Goal: Complete application form

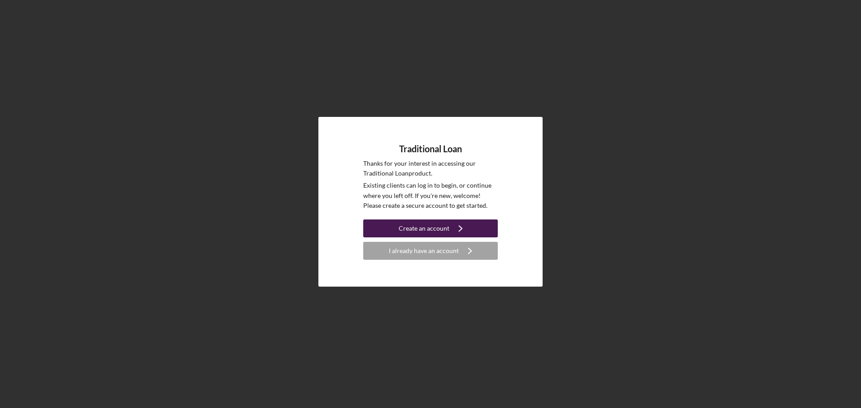
click at [428, 229] on div "Create an account" at bounding box center [423, 229] width 51 height 18
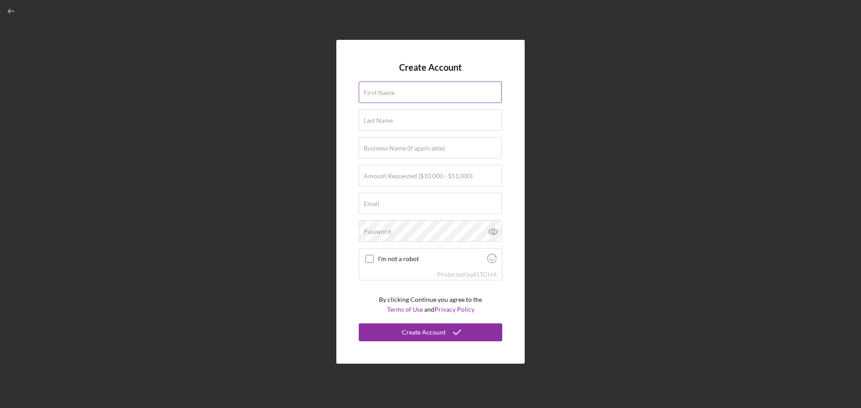
click at [378, 97] on input "First Name" at bounding box center [430, 93] width 143 height 22
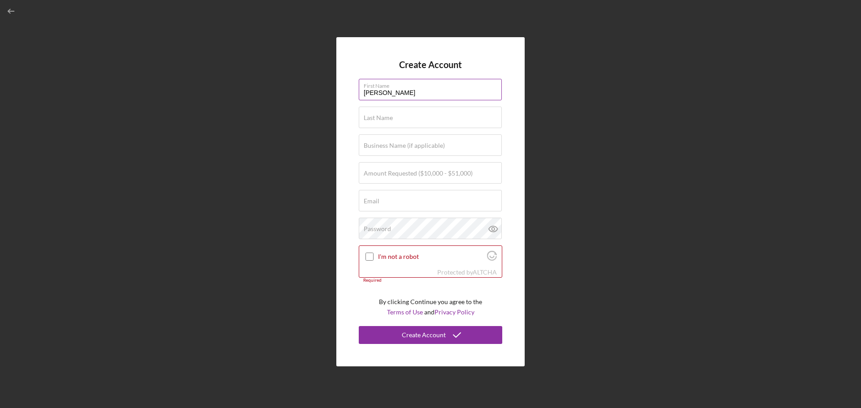
type input "[PERSON_NAME]"
type input "Brown [PERSON_NAME]"
type input "J&A Trucking Company LLC"
type input "$50,000"
type input "[EMAIL_ADDRESS][DOMAIN_NAME]"
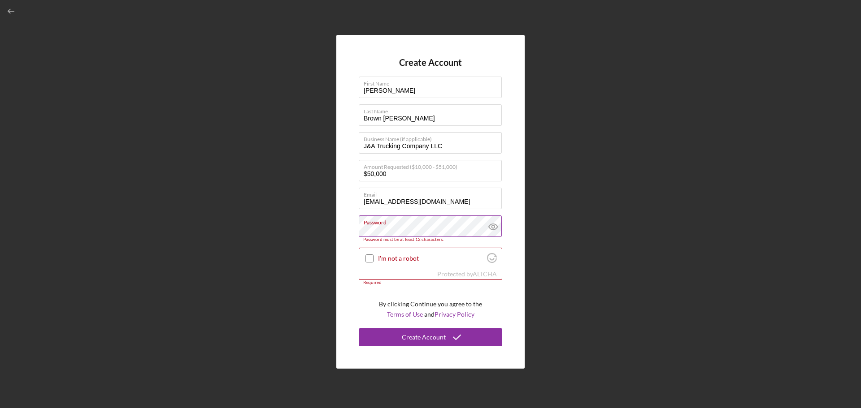
click at [494, 232] on icon at bounding box center [493, 227] width 22 height 22
click at [414, 225] on label "Password" at bounding box center [433, 221] width 138 height 10
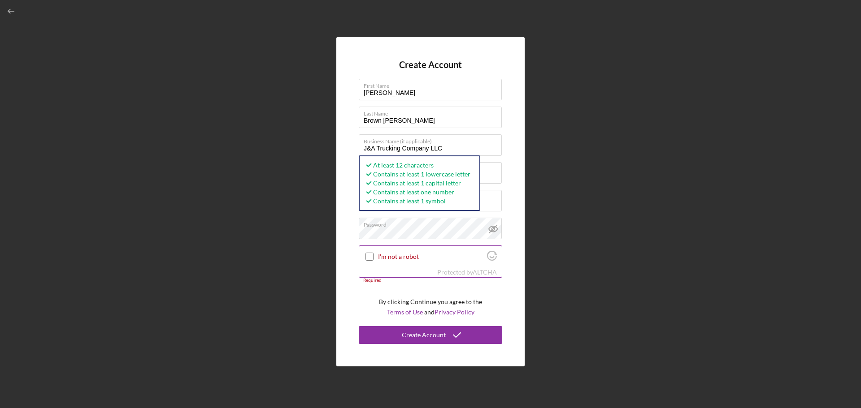
click at [368, 258] on input "I'm not a robot" at bounding box center [369, 257] width 8 height 8
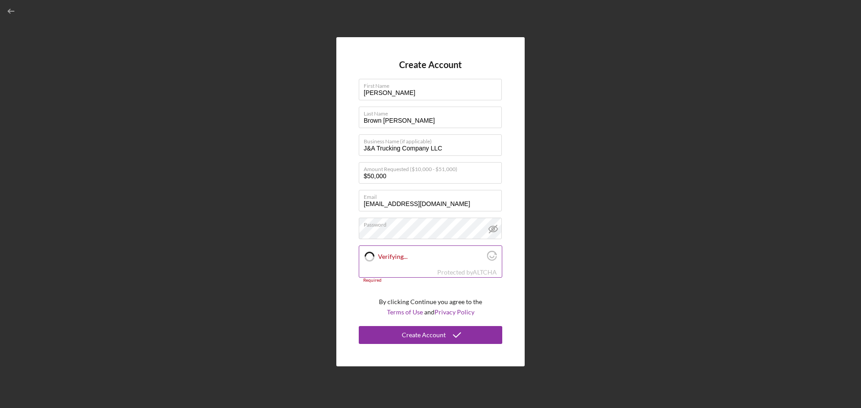
checkbox input "true"
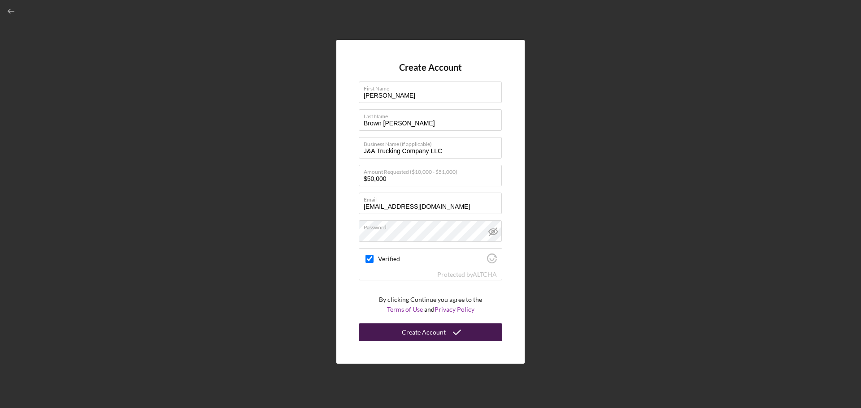
click at [462, 335] on icon "submit" at bounding box center [457, 332] width 22 height 22
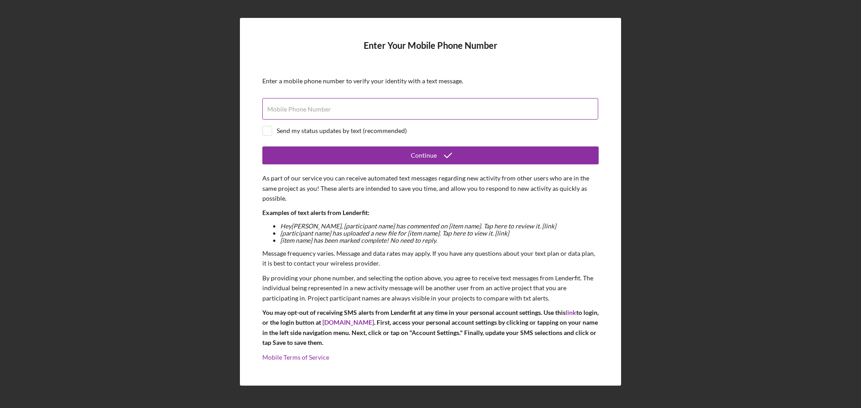
click at [276, 108] on label "Mobile Phone Number" at bounding box center [299, 109] width 64 height 7
click at [276, 108] on input "Mobile Phone Number" at bounding box center [430, 109] width 336 height 22
type input "[PHONE_NUMBER]"
click at [263, 132] on input "checkbox" at bounding box center [267, 130] width 9 height 9
checkbox input "true"
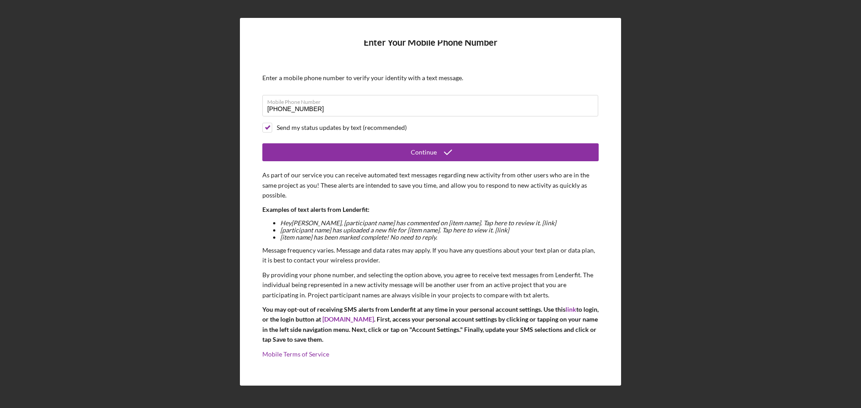
scroll to position [4, 0]
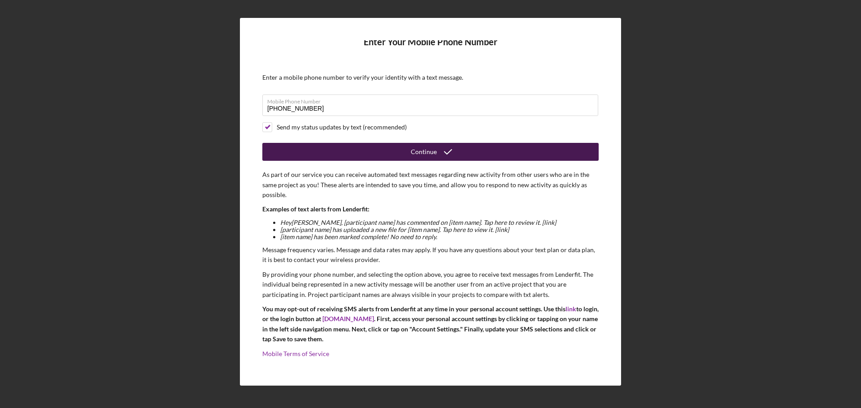
click at [459, 153] on button "Continue" at bounding box center [430, 152] width 336 height 18
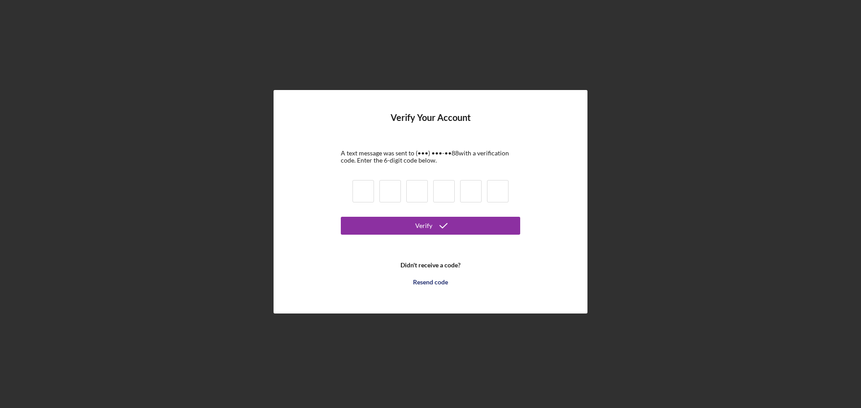
click at [362, 191] on input at bounding box center [363, 191] width 22 height 22
type input "9"
type input "0"
type input "5"
type input "6"
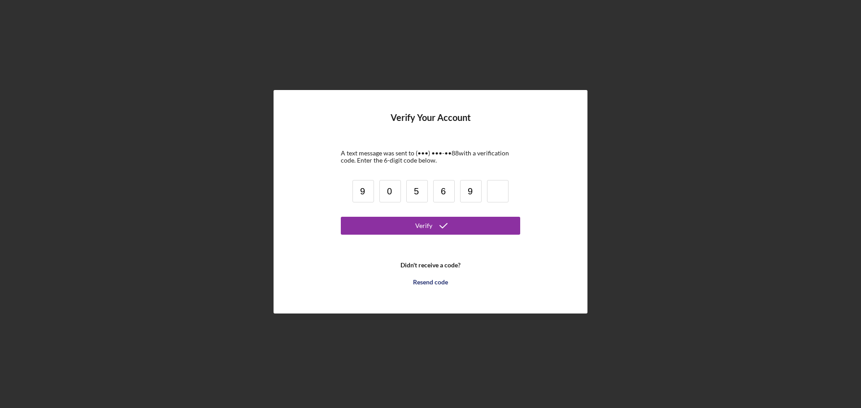
type input "9"
type input "0"
click at [439, 230] on icon "submit" at bounding box center [443, 226] width 22 height 22
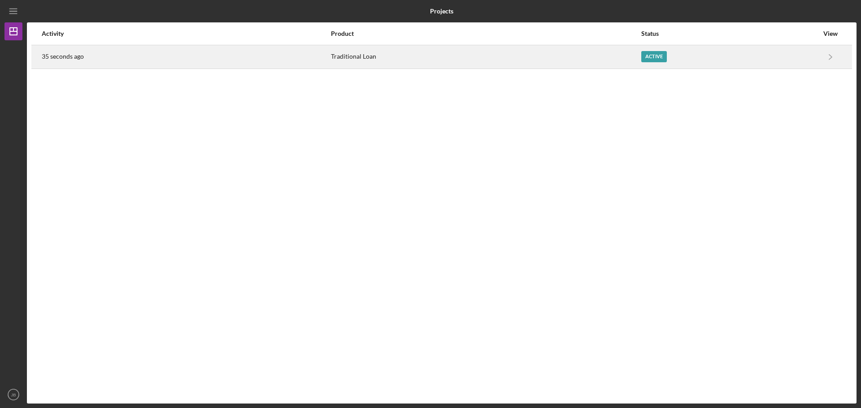
click at [654, 56] on div "Active" at bounding box center [654, 56] width 26 height 11
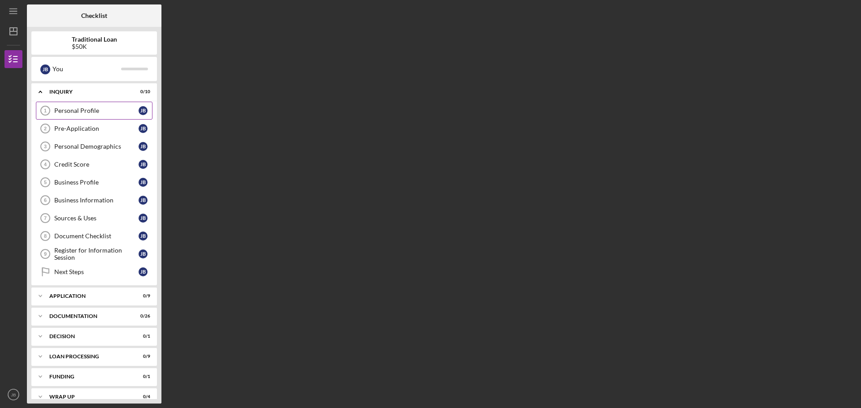
click at [106, 109] on div "Personal Profile" at bounding box center [96, 110] width 84 height 7
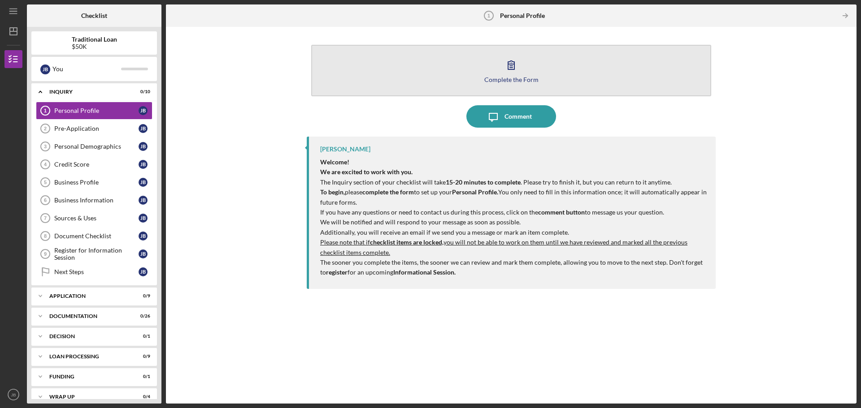
click at [511, 71] on icon "button" at bounding box center [511, 65] width 22 height 22
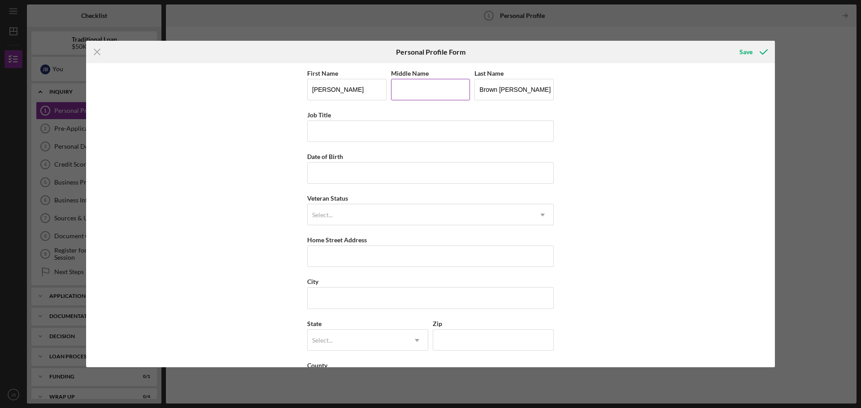
click at [405, 90] on input "Middle Name" at bounding box center [430, 90] width 79 height 22
type input "[PERSON_NAME]"
type input "Owner"
type input "[DATE]"
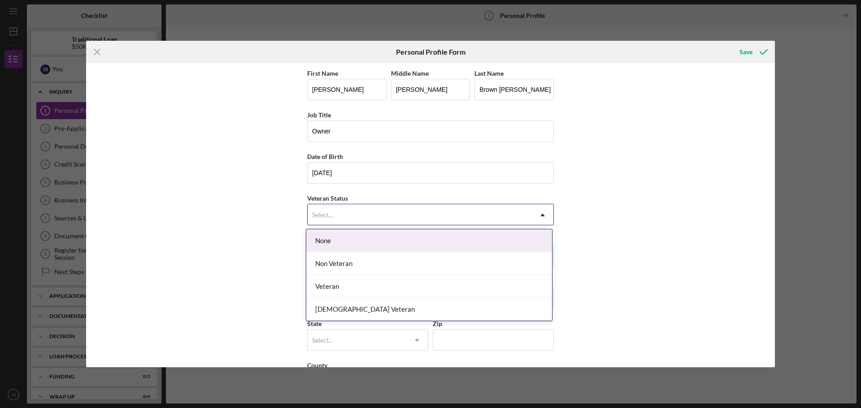
click at [539, 216] on icon "Icon/Dropdown Arrow" at bounding box center [543, 215] width 22 height 22
click at [401, 240] on div "None" at bounding box center [429, 240] width 246 height 23
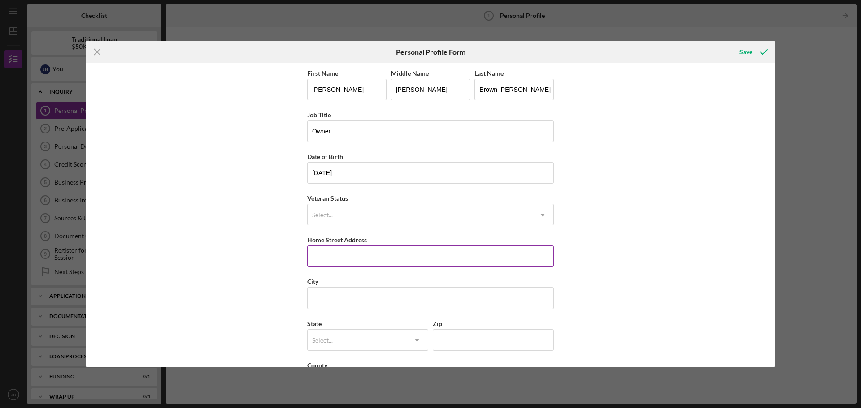
click at [331, 261] on input "Home Street Address" at bounding box center [430, 257] width 247 height 22
type input "[STREET_ADDRESS]"
type input "[GEOGRAPHIC_DATA]"
type input "o"
click at [409, 346] on icon "Icon/Dropdown Arrow" at bounding box center [417, 341] width 22 height 22
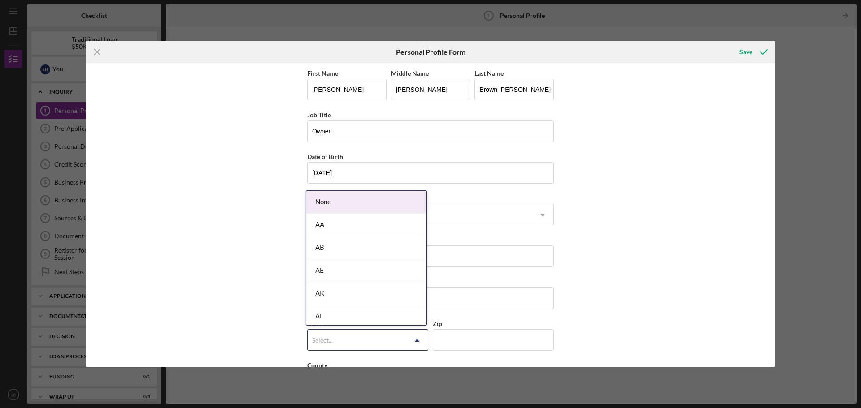
type input "o"
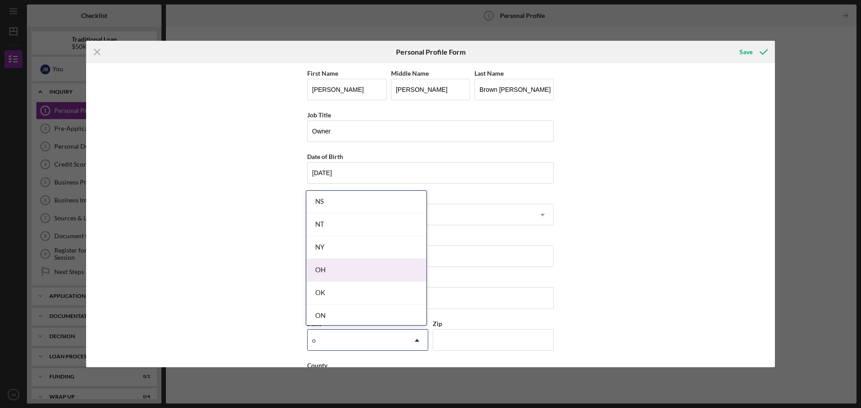
click at [383, 268] on div "OH" at bounding box center [366, 270] width 120 height 23
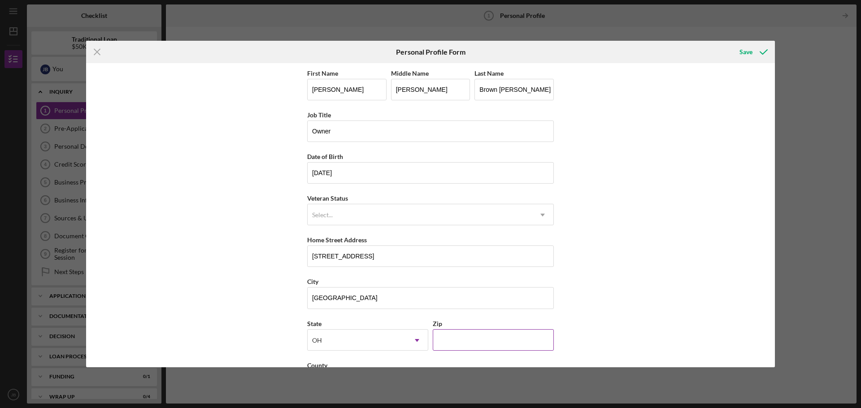
click at [473, 345] on input "Zip" at bounding box center [493, 340] width 121 height 22
type input "43068"
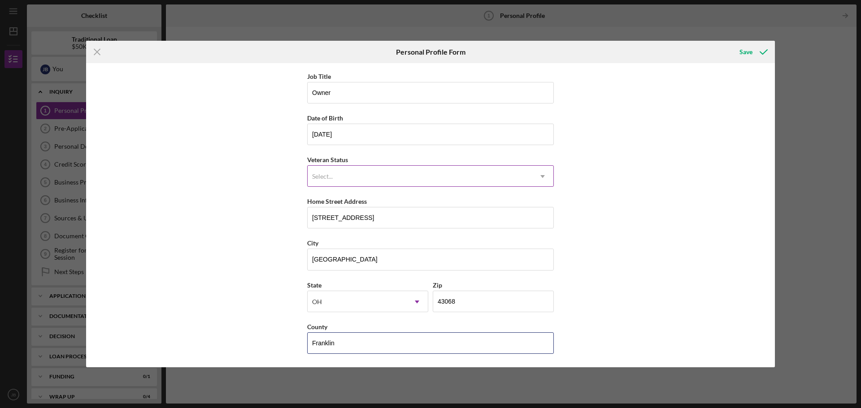
type input "Franklin"
click at [538, 176] on icon "Icon/Dropdown Arrow" at bounding box center [543, 177] width 22 height 22
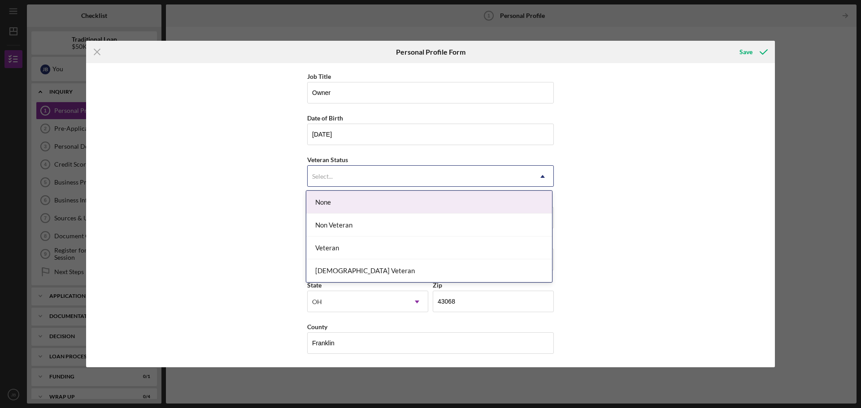
click at [514, 199] on div "None" at bounding box center [429, 202] width 246 height 23
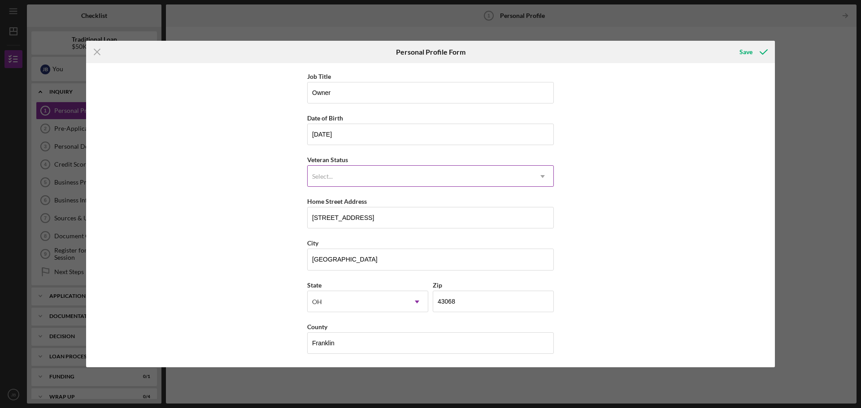
click at [546, 180] on icon "Icon/Dropdown Arrow" at bounding box center [543, 177] width 22 height 22
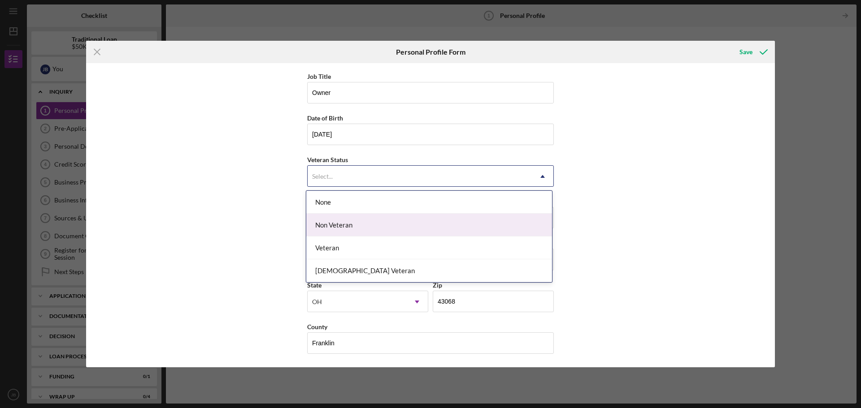
click at [495, 229] on div "Non Veteran" at bounding box center [429, 225] width 246 height 23
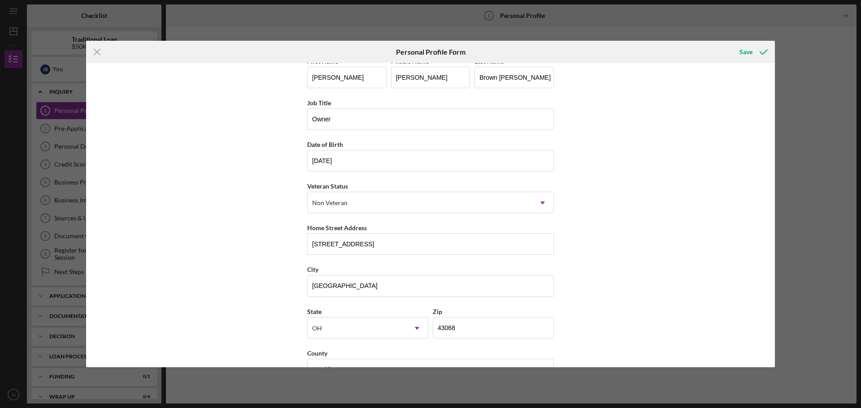
scroll to position [0, 0]
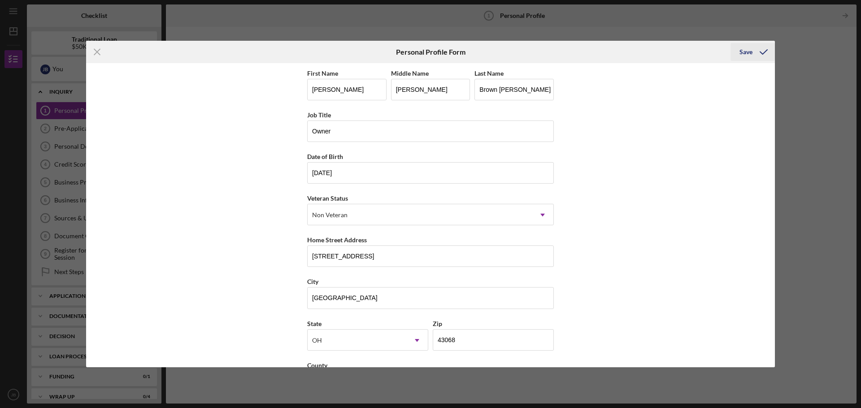
click at [745, 51] on div "Save" at bounding box center [745, 52] width 13 height 18
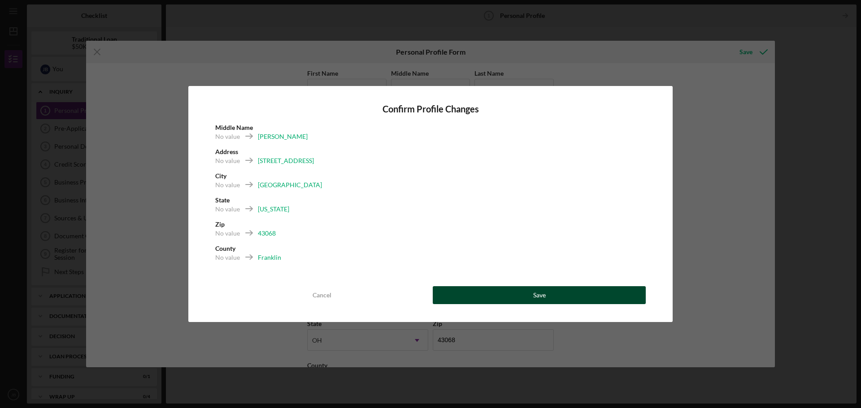
click at [503, 298] on button "Save" at bounding box center [539, 295] width 213 height 18
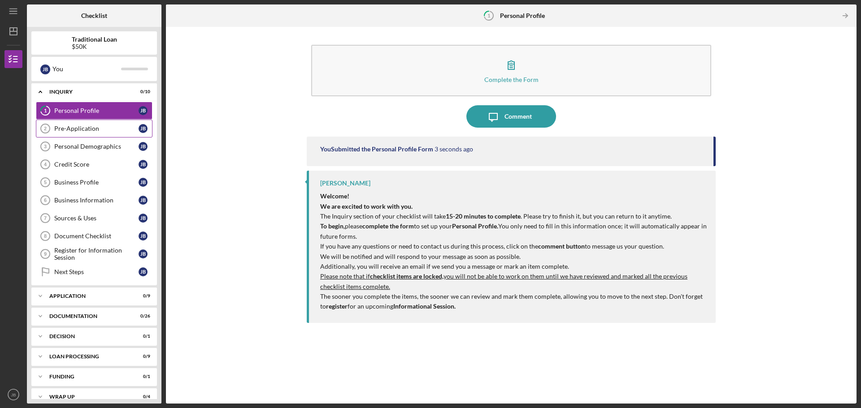
click at [77, 129] on div "Pre-Application" at bounding box center [96, 128] width 84 height 7
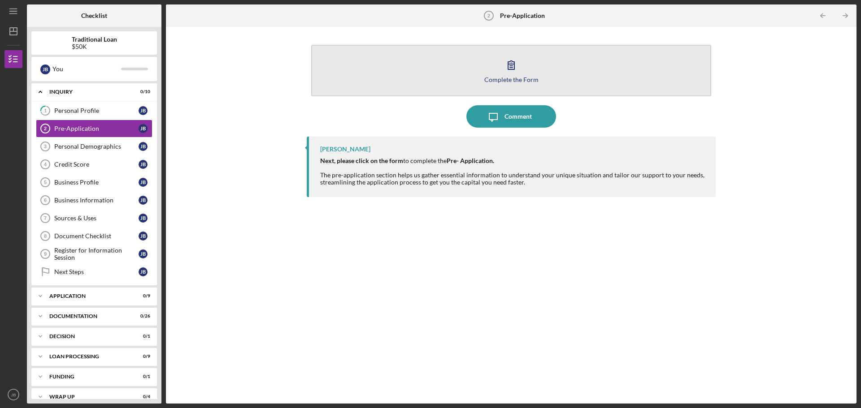
click at [513, 69] on icon "button" at bounding box center [511, 65] width 6 height 9
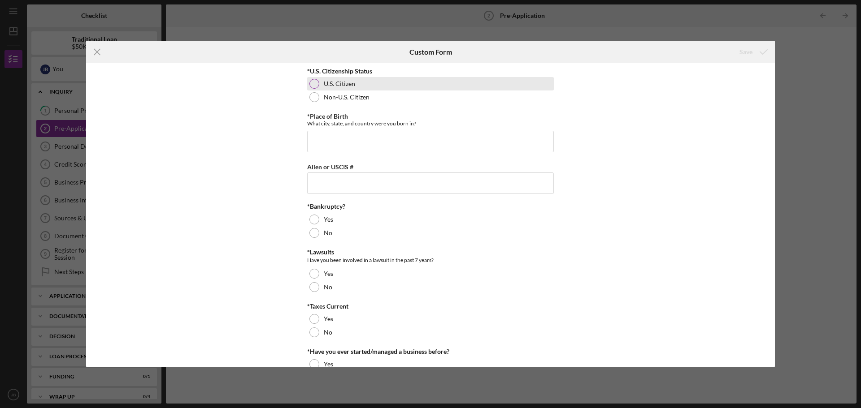
click at [313, 81] on div at bounding box center [314, 84] width 10 height 10
click at [317, 138] on input "*Place of Birth" at bounding box center [430, 142] width 247 height 22
type input "[GEOGRAPHIC_DATA], [GEOGRAPHIC_DATA]"
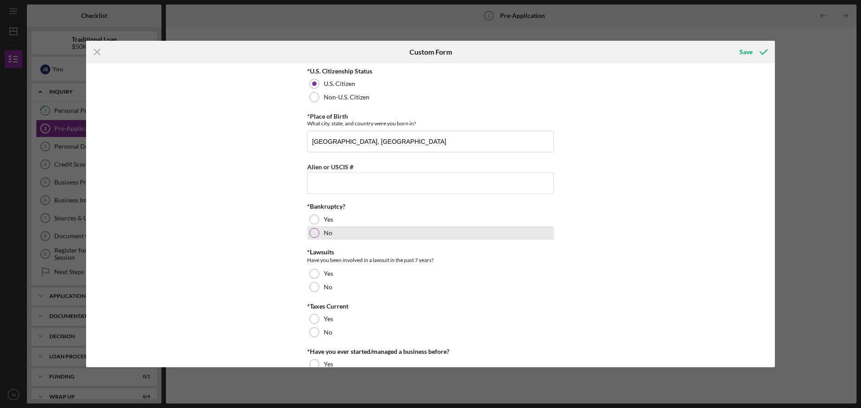
click at [313, 234] on div at bounding box center [314, 233] width 10 height 10
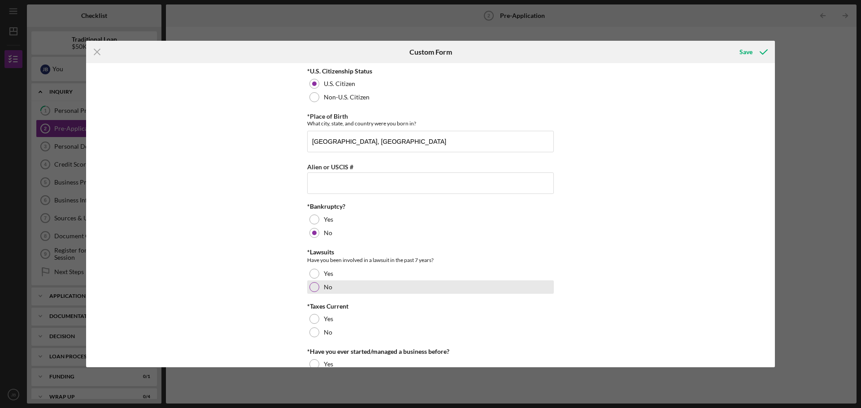
click at [314, 286] on div at bounding box center [314, 287] width 10 height 10
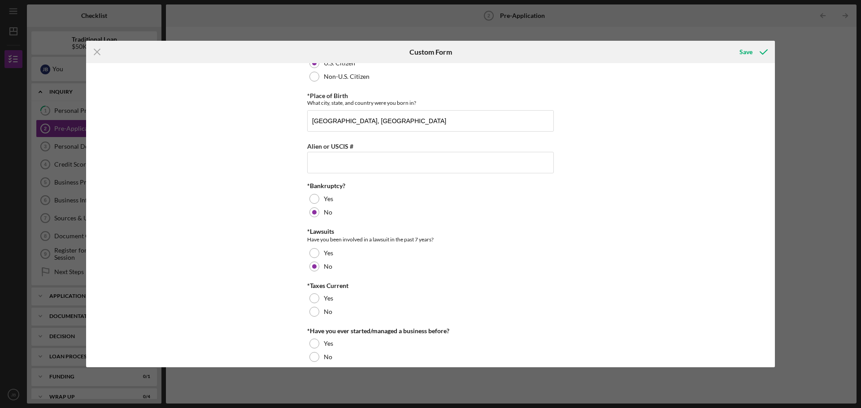
scroll to position [30, 0]
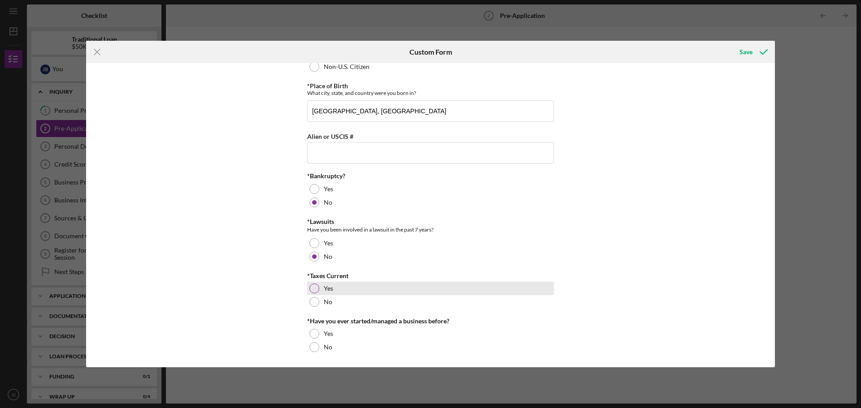
click at [313, 285] on div at bounding box center [314, 289] width 10 height 10
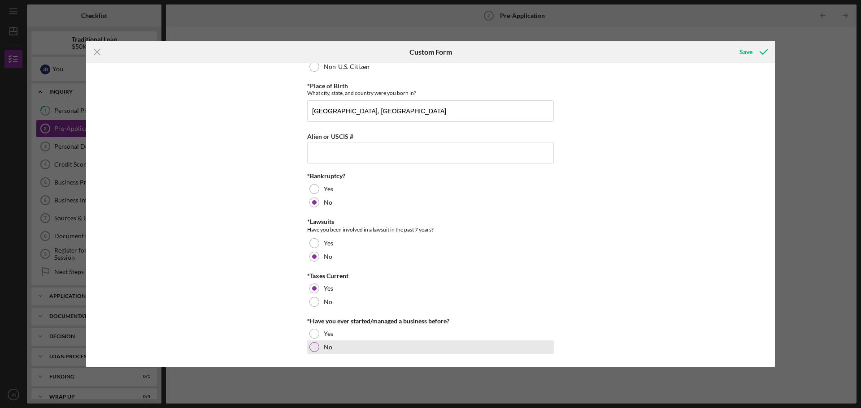
click at [313, 350] on div at bounding box center [314, 347] width 10 height 10
click at [746, 50] on div "Save" at bounding box center [745, 52] width 13 height 18
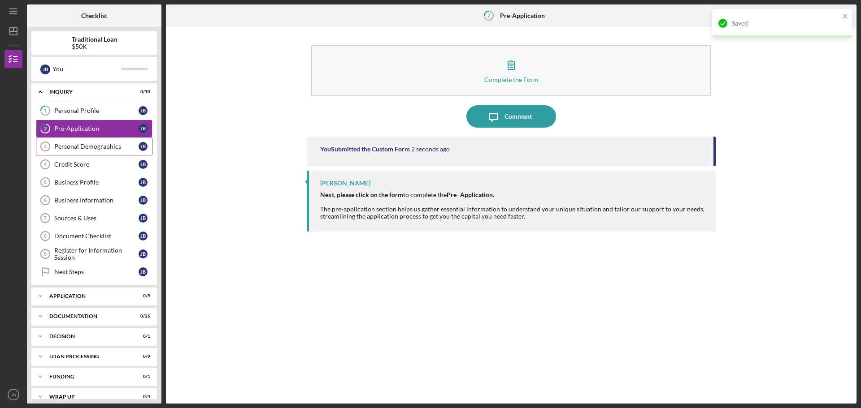
click at [75, 144] on div "Personal Demographics" at bounding box center [96, 146] width 84 height 7
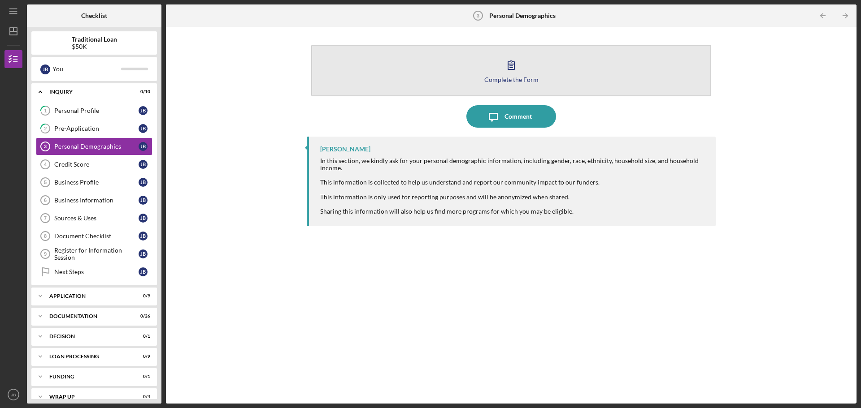
click at [513, 68] on icon "button" at bounding box center [511, 65] width 22 height 22
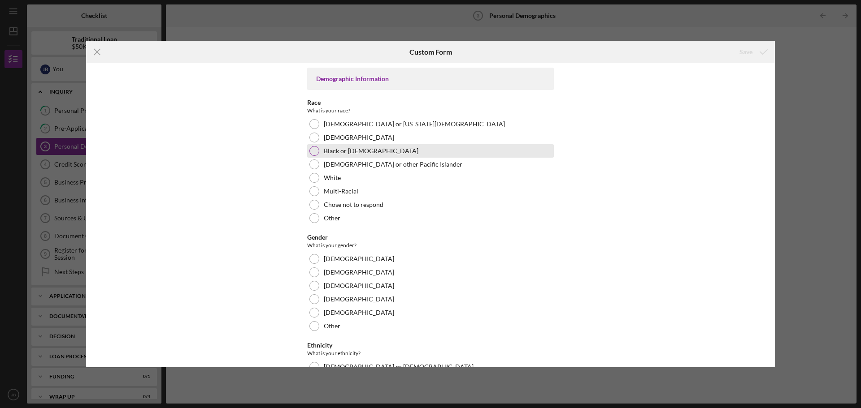
click at [313, 149] on div at bounding box center [314, 151] width 10 height 10
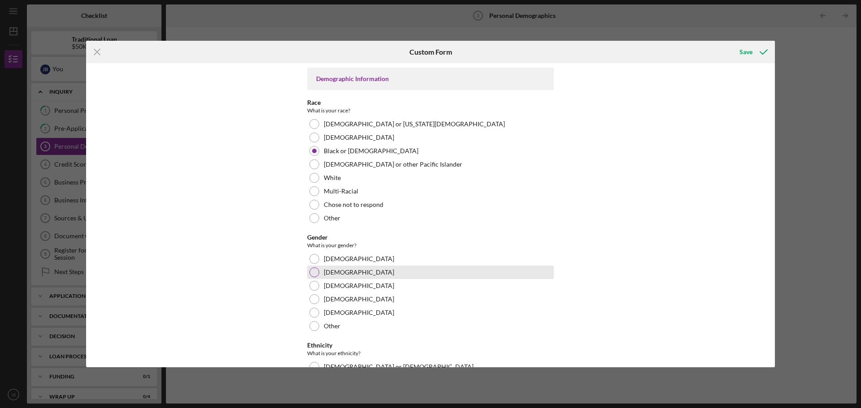
click at [313, 273] on div at bounding box center [314, 273] width 10 height 10
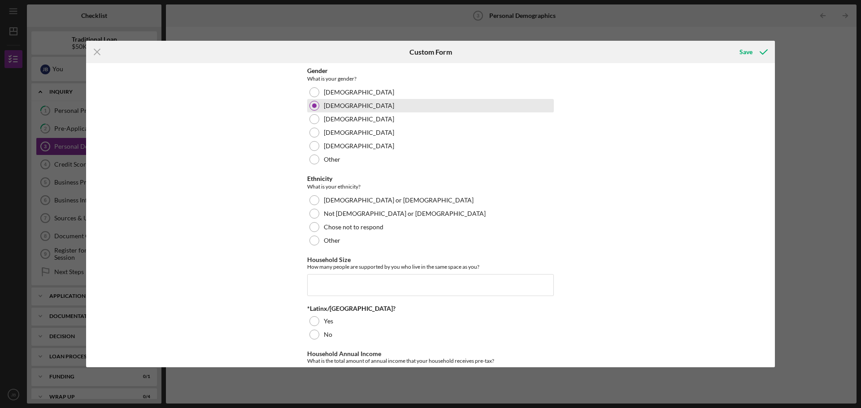
scroll to position [179, 0]
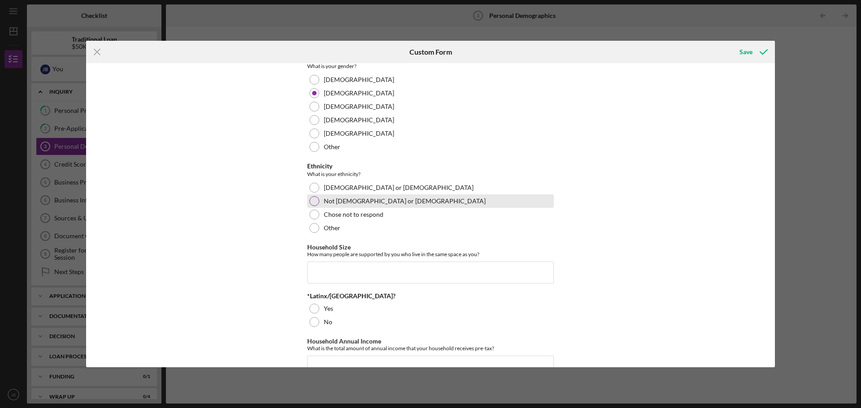
click at [313, 201] on div at bounding box center [314, 201] width 10 height 10
click at [321, 272] on input "Household Size" at bounding box center [430, 273] width 247 height 22
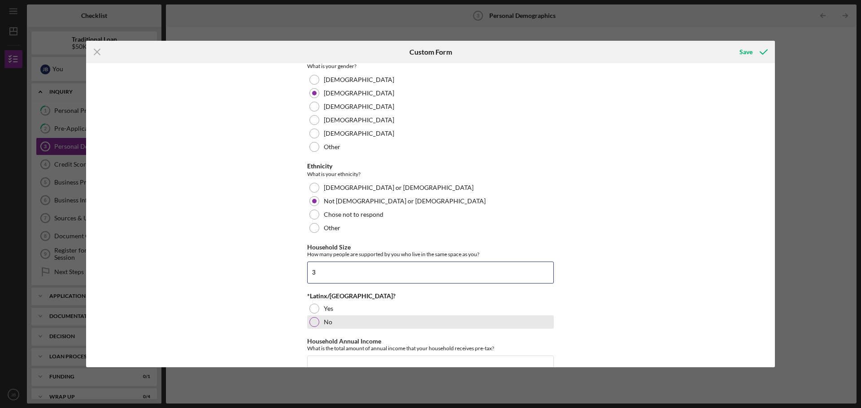
type input "3"
drag, startPoint x: 314, startPoint y: 320, endPoint x: 455, endPoint y: 299, distance: 143.3
click at [314, 320] on div at bounding box center [314, 322] width 10 height 10
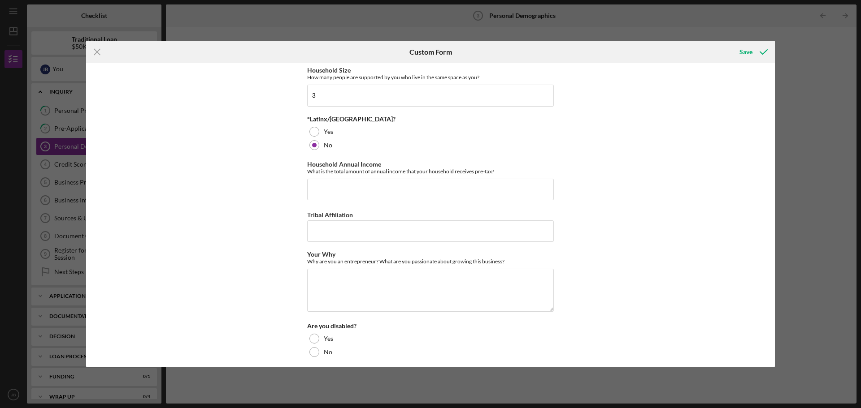
scroll to position [361, 0]
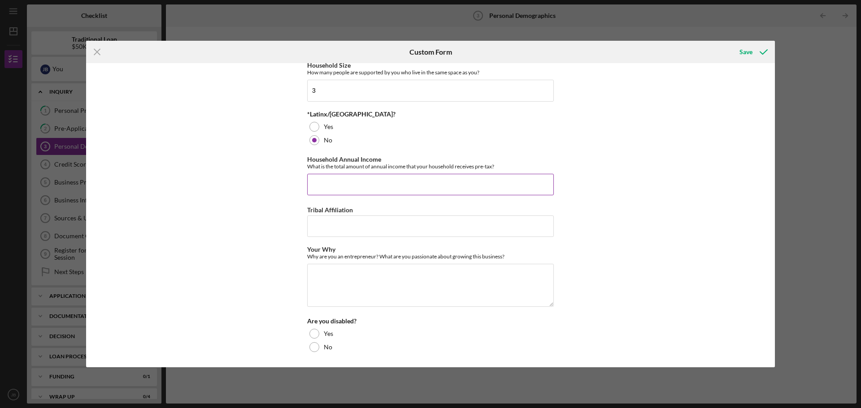
click at [443, 185] on input "Household Annual Income" at bounding box center [430, 185] width 247 height 22
type input "$32,000"
drag, startPoint x: 316, startPoint y: 346, endPoint x: 416, endPoint y: 288, distance: 115.5
click at [315, 346] on div at bounding box center [314, 347] width 10 height 10
click at [320, 273] on textarea "Your Why" at bounding box center [430, 285] width 247 height 43
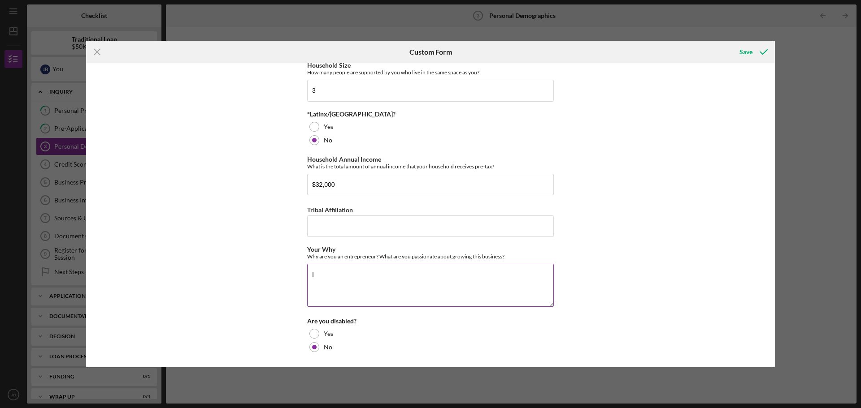
type textarea "I"
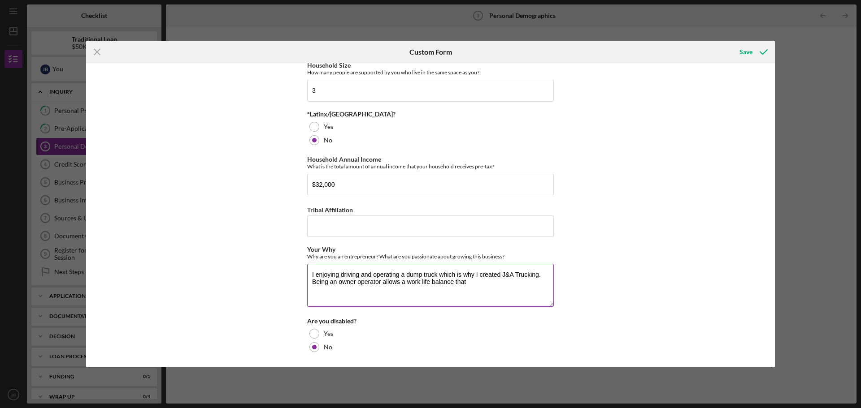
click at [309, 275] on textarea "I enjoying driving and operating a dump truck which is why I created J&A Trucki…" at bounding box center [430, 285] width 247 height 43
drag, startPoint x: 408, startPoint y: 282, endPoint x: 418, endPoint y: 285, distance: 10.3
click at [408, 282] on textarea "The freedom and independence is the main reason I am an entrepreneur. I enjoyin…" at bounding box center [430, 285] width 247 height 43
click at [242, 295] on div "Demographic Information Race What is your race? [DEMOGRAPHIC_DATA] or [US_STATE…" at bounding box center [430, 215] width 688 height 304
click at [534, 281] on textarea "The freedom and independence is the main reason I am an entrepreneur. I enjoyin…" at bounding box center [430, 285] width 247 height 43
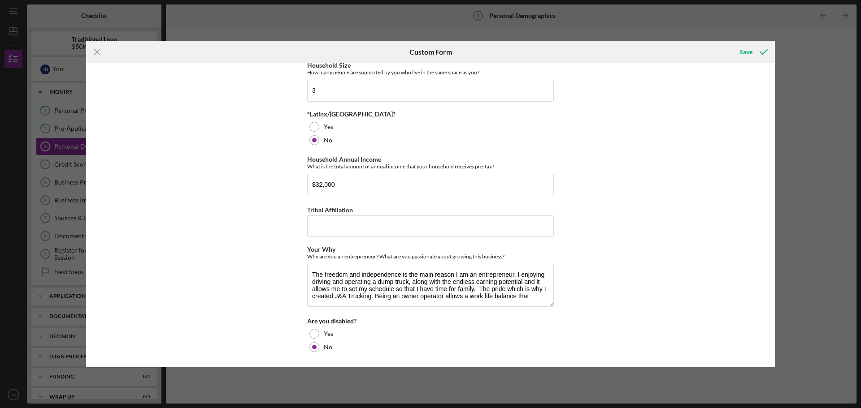
click at [265, 280] on div "Demographic Information Race What is your race? [DEMOGRAPHIC_DATA] or [US_STATE…" at bounding box center [430, 215] width 688 height 304
click at [478, 289] on textarea "The freedom and independence is the main reason I am an entrepreneur. I enjoyin…" at bounding box center [430, 285] width 247 height 43
click at [311, 273] on textarea "The freedom and independence is the main reason I am an entrepreneur. I enjoyin…" at bounding box center [430, 285] width 247 height 43
click at [487, 289] on textarea "I came from a family of small business owner's, therefore, the freedom and inde…" at bounding box center [430, 285] width 247 height 43
click at [260, 295] on div "Demographic Information Race What is your race? [DEMOGRAPHIC_DATA] or [US_STATE…" at bounding box center [430, 215] width 688 height 304
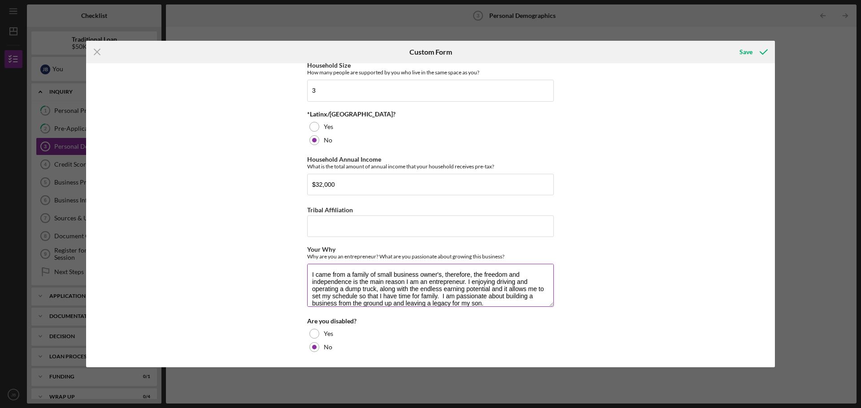
drag, startPoint x: 378, startPoint y: 290, endPoint x: 386, endPoint y: 291, distance: 8.2
click at [378, 290] on textarea "I came from a family of small business owner's, therefore, the freedom and inde…" at bounding box center [430, 285] width 247 height 43
click at [265, 310] on div "Demographic Information Race What is your race? [DEMOGRAPHIC_DATA] or [US_STATE…" at bounding box center [430, 215] width 688 height 304
click at [440, 289] on textarea "I came from a family of small business owner's, therefore, the freedom and inde…" at bounding box center [430, 285] width 247 height 43
click at [434, 294] on textarea "I came from a family of small business owner's, therefore, the freedom and inde…" at bounding box center [430, 285] width 247 height 43
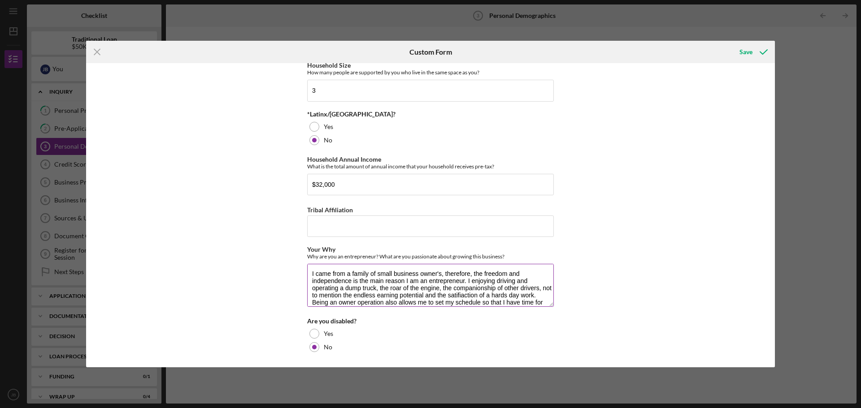
scroll to position [19, 0]
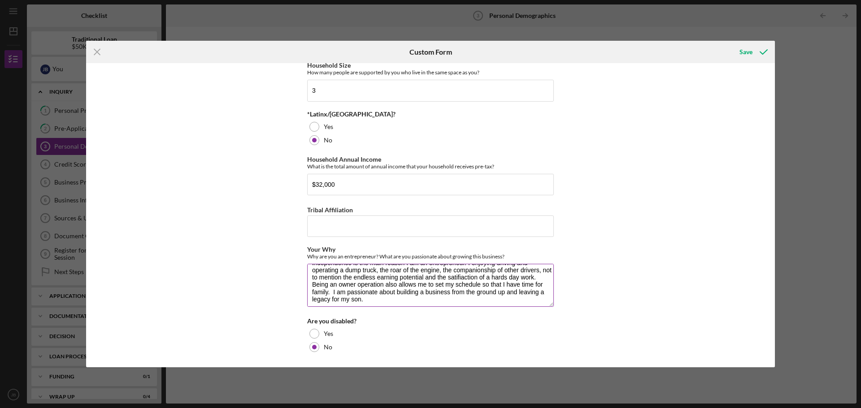
click at [324, 293] on textarea "I came from a family of small business owner's, therefore, the freedom and inde…" at bounding box center [430, 285] width 247 height 43
click at [465, 277] on textarea "I came from a family of small business owner's, therefore, the freedom and inde…" at bounding box center [430, 285] width 247 height 43
drag, startPoint x: 502, startPoint y: 277, endPoint x: 519, endPoint y: 277, distance: 16.6
click at [519, 277] on textarea "I came from a family of small business owner's, therefore, the freedom and inde…" at bounding box center [430, 285] width 247 height 43
drag, startPoint x: 512, startPoint y: 277, endPoint x: 488, endPoint y: 285, distance: 24.9
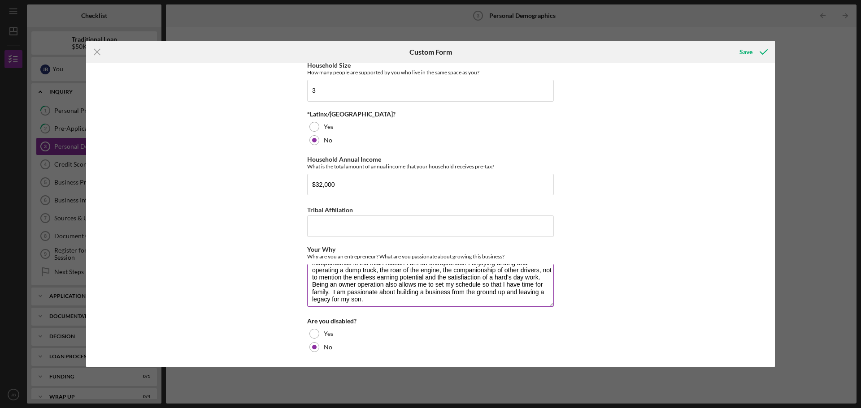
click at [488, 285] on textarea "I came from a family of small business owner's, therefore, the freedom and inde…" at bounding box center [430, 285] width 247 height 43
click at [519, 277] on textarea "I came from a family of small business owner's, therefore, the freedom and inde…" at bounding box center [430, 285] width 247 height 43
drag, startPoint x: 503, startPoint y: 276, endPoint x: 521, endPoint y: 278, distance: 17.6
click at [521, 278] on textarea "I came from a family of small business owner's, therefore, the freedom and inde…" at bounding box center [430, 285] width 247 height 43
drag, startPoint x: 515, startPoint y: 277, endPoint x: 457, endPoint y: 275, distance: 57.9
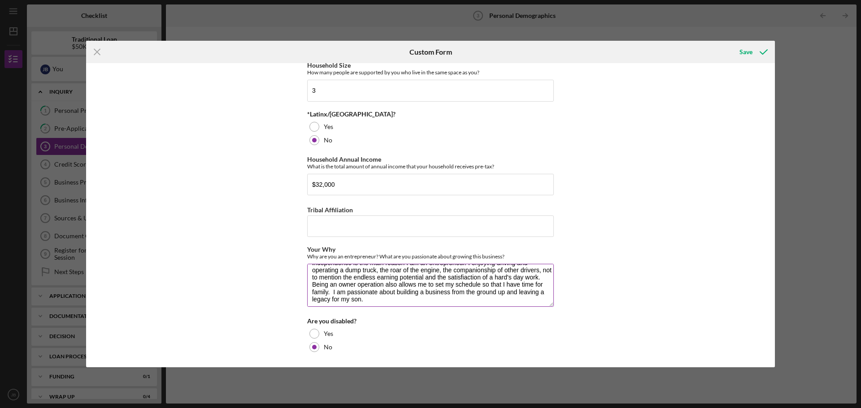
click at [457, 275] on textarea "I came from a family of small business owner's, therefore, the freedom and inde…" at bounding box center [430, 285] width 247 height 43
drag, startPoint x: 456, startPoint y: 278, endPoint x: 490, endPoint y: 280, distance: 34.1
click at [490, 280] on textarea "I came from a family of small business owner's, therefore, the freedom and inde…" at bounding box center [430, 285] width 247 height 43
click at [514, 279] on textarea "I came from a family of small business owner's, therefore, the freedom and inde…" at bounding box center [430, 285] width 247 height 43
drag, startPoint x: 502, startPoint y: 278, endPoint x: 520, endPoint y: 280, distance: 18.0
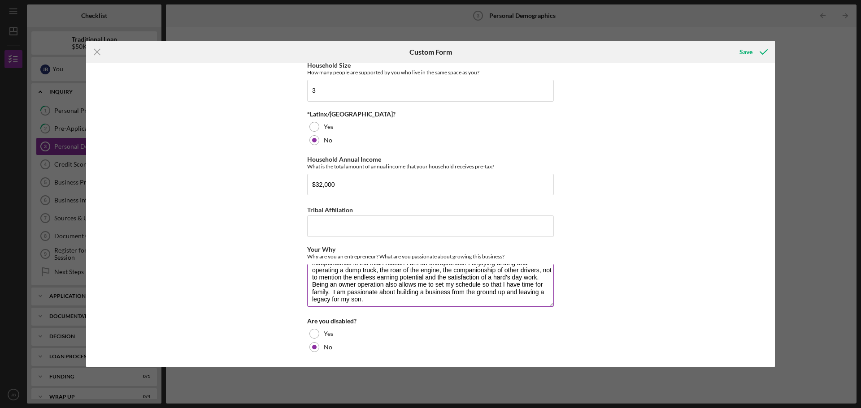
click at [520, 280] on textarea "I came from a family of small business owner's, therefore, the freedom and inde…" at bounding box center [430, 285] width 247 height 43
click at [174, 297] on div "Demographic Information Race What is your race? [DEMOGRAPHIC_DATA] or [US_STATE…" at bounding box center [430, 215] width 688 height 304
click at [519, 277] on textarea "I came from a family of small business owner's, therefore, the freedom and inde…" at bounding box center [430, 285] width 247 height 43
click at [524, 278] on textarea "I came from a family of small business owner's, therefore, the freedom and inde…" at bounding box center [430, 285] width 247 height 43
click at [444, 291] on textarea "I came from a family of small business owner's, therefore, the freedom and inde…" at bounding box center [430, 285] width 247 height 43
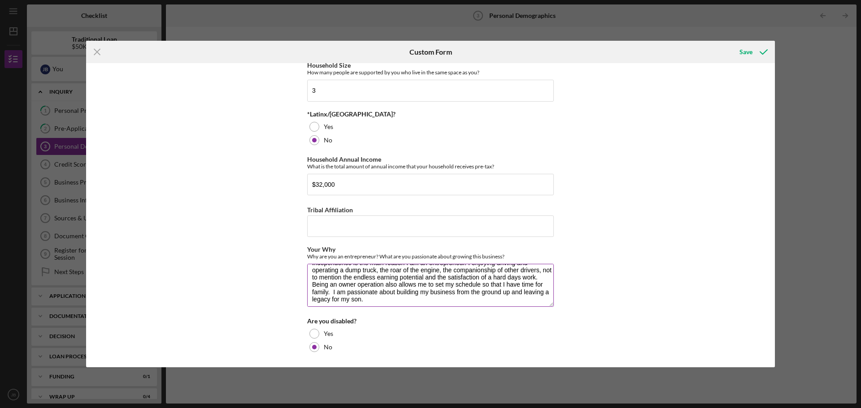
click at [390, 299] on textarea "I came from a family of small business owner's, therefore, the freedom and inde…" at bounding box center [430, 285] width 247 height 43
drag, startPoint x: 532, startPoint y: 293, endPoint x: 567, endPoint y: 298, distance: 35.7
click at [534, 292] on textarea "I came from a family of small business owner's, therefore, the freedom and inde…" at bounding box center [430, 285] width 247 height 43
type textarea "I came from a family of small business owner's, therefore, the freedom and inde…"
click at [631, 312] on div "Demographic Information Race What is your race? [DEMOGRAPHIC_DATA] or [US_STATE…" at bounding box center [430, 215] width 688 height 304
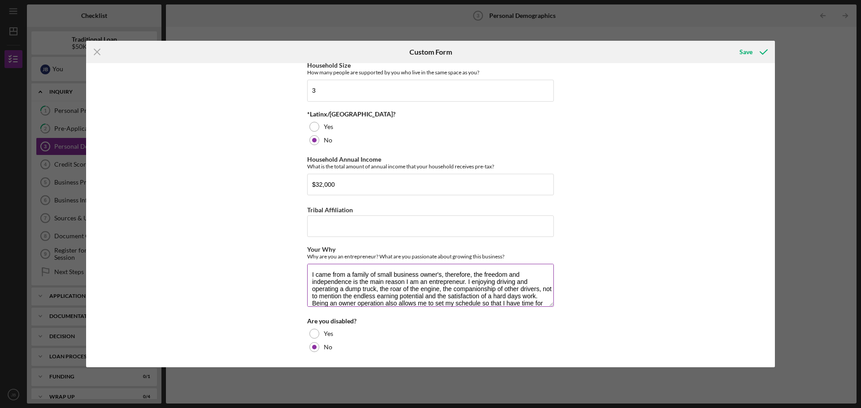
scroll to position [18, 0]
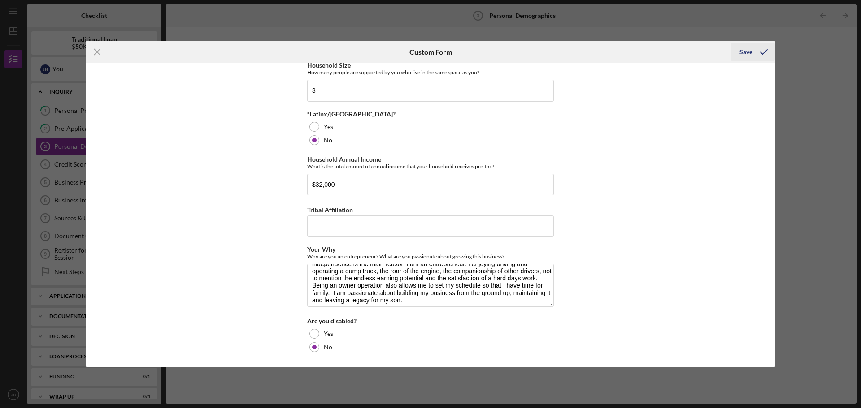
click at [745, 53] on div "Save" at bounding box center [745, 52] width 13 height 18
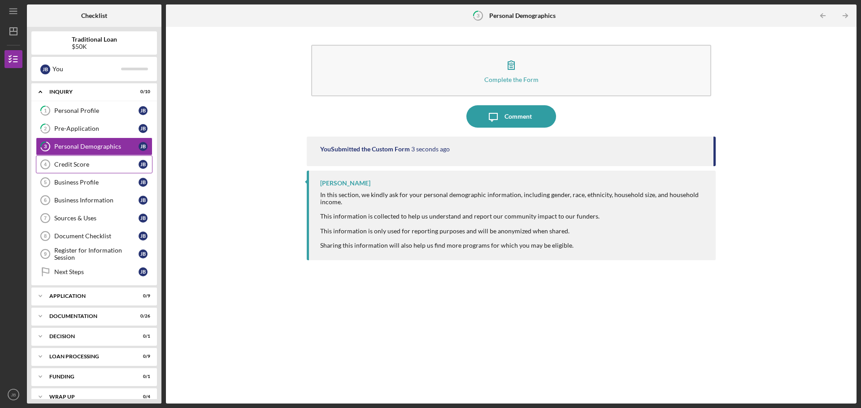
click at [75, 164] on div "Credit Score" at bounding box center [96, 164] width 84 height 7
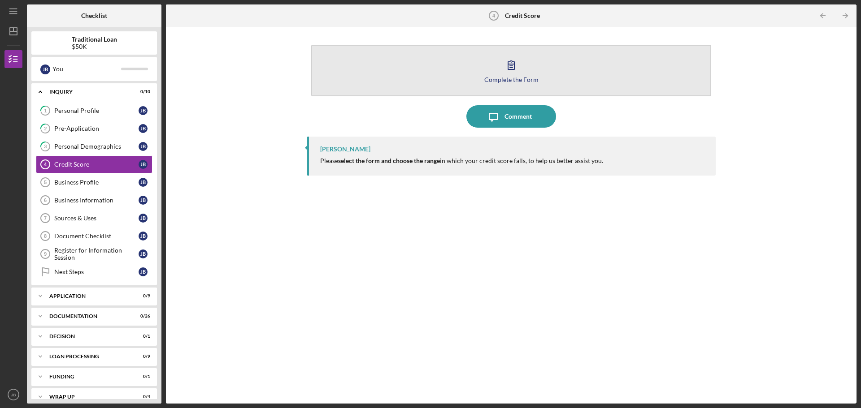
click at [507, 64] on icon "button" at bounding box center [511, 65] width 22 height 22
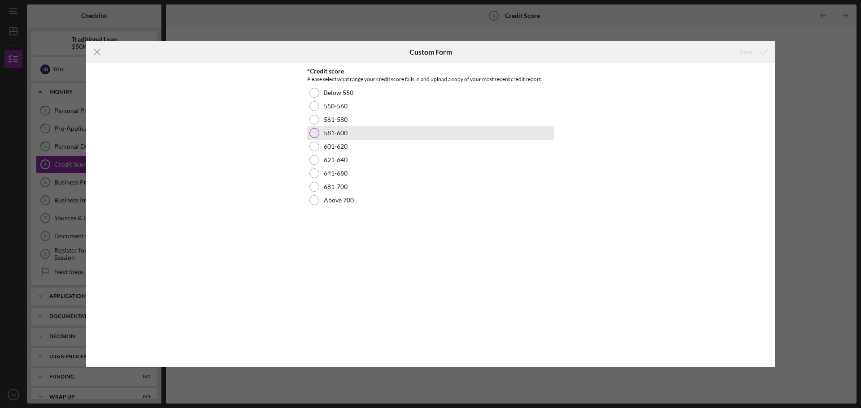
click at [312, 135] on div at bounding box center [314, 133] width 10 height 10
click at [748, 50] on div "Save" at bounding box center [745, 52] width 13 height 18
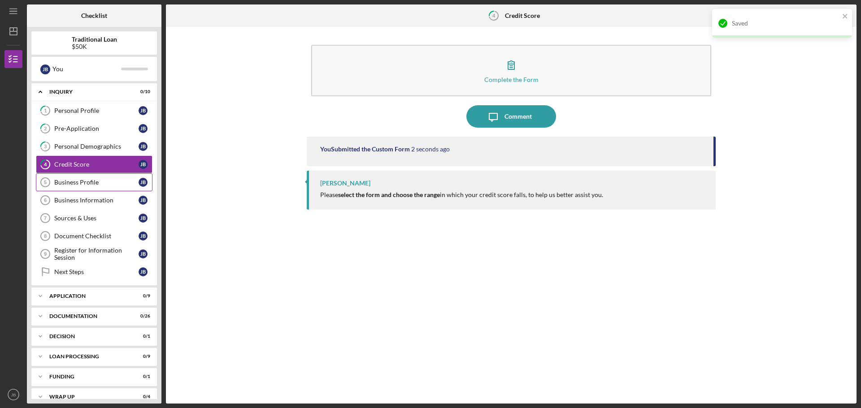
click at [91, 184] on div "Business Profile" at bounding box center [96, 182] width 84 height 7
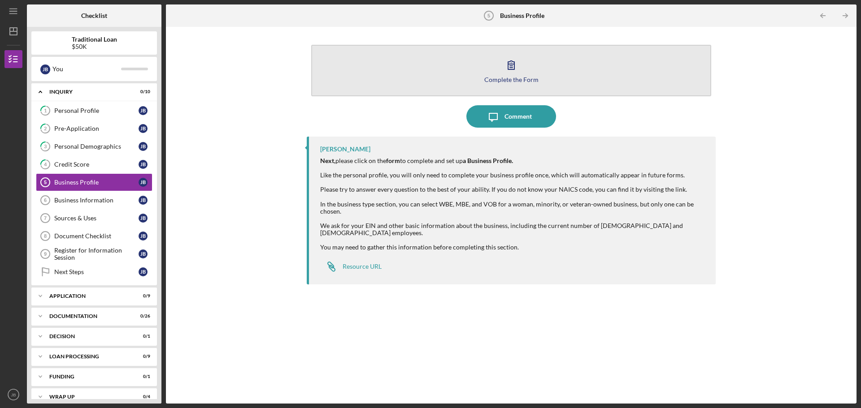
click at [511, 68] on icon "button" at bounding box center [511, 65] width 6 height 9
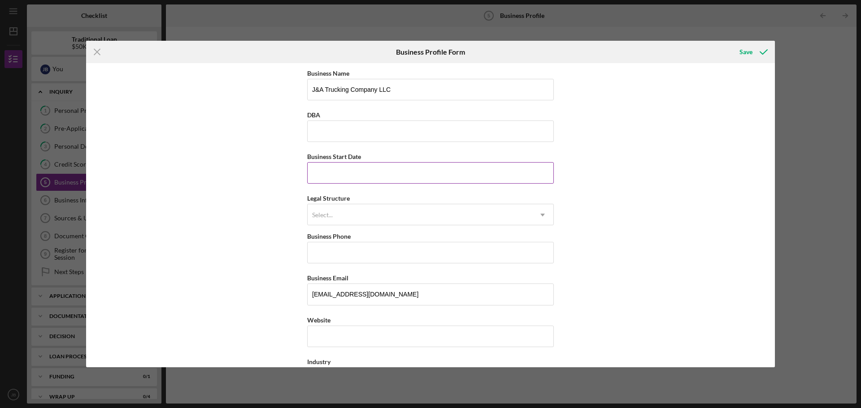
click at [316, 175] on input "Business Start Date" at bounding box center [430, 173] width 247 height 22
drag, startPoint x: 312, startPoint y: 174, endPoint x: 323, endPoint y: 181, distance: 13.3
click at [312, 174] on input "Business Start Date" at bounding box center [430, 173] width 247 height 22
type input "[DATE]"
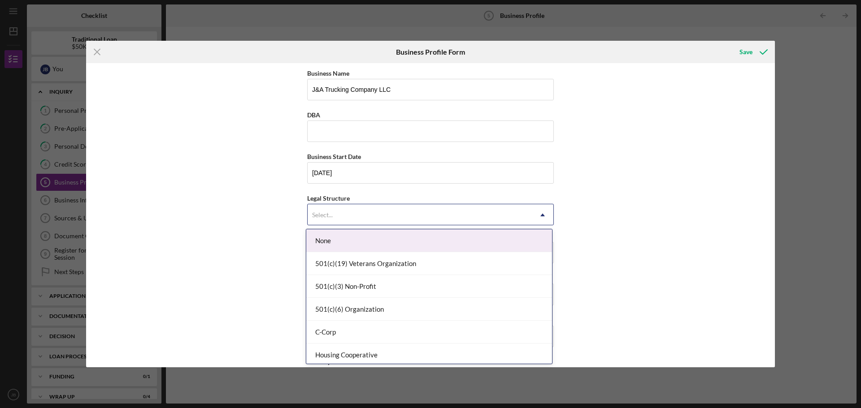
click at [537, 216] on icon "Icon/Dropdown Arrow" at bounding box center [543, 215] width 22 height 22
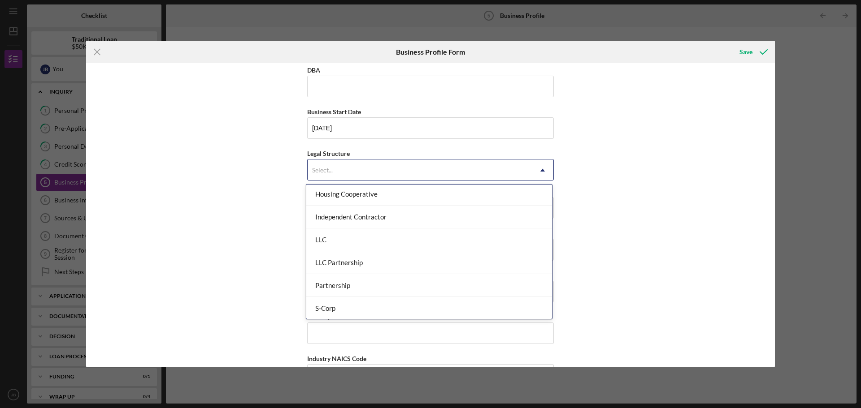
scroll to position [118, 0]
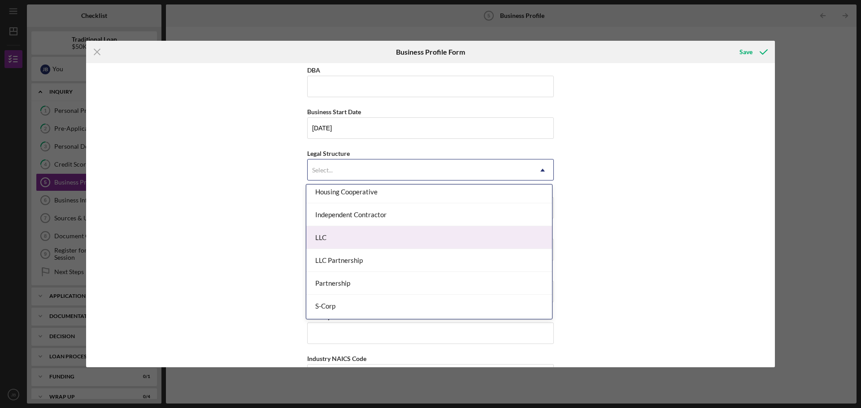
click at [464, 239] on div "LLC" at bounding box center [429, 237] width 246 height 23
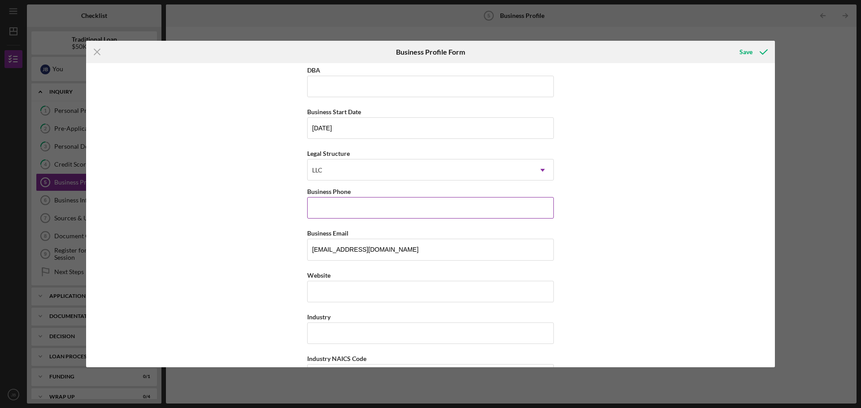
click at [337, 203] on input "Business Phone" at bounding box center [430, 208] width 247 height 22
type input "[PHONE_NUMBER]"
type input "Transportation"
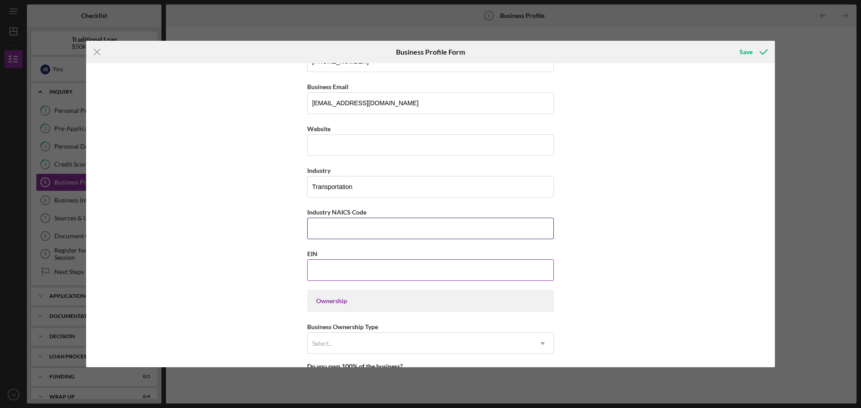
scroll to position [242, 0]
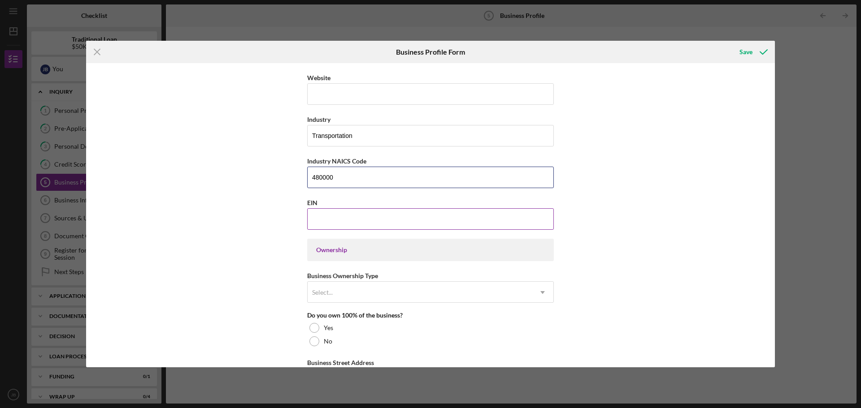
type input "480000"
click at [336, 219] on input "EIN" at bounding box center [430, 219] width 247 height 22
type input "[US_EMPLOYER_IDENTIFICATION_NUMBER]"
click at [539, 295] on icon "Icon/Dropdown Arrow" at bounding box center [543, 293] width 22 height 22
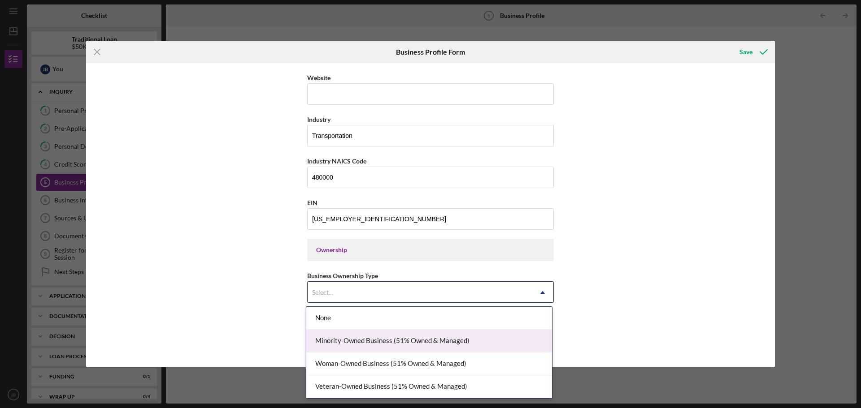
click at [515, 339] on div "Minority-Owned Business (51% Owned & Managed)" at bounding box center [429, 341] width 246 height 23
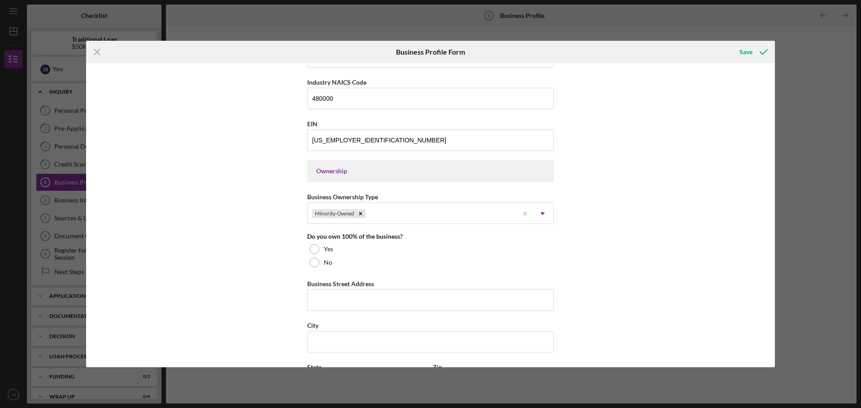
scroll to position [332, 0]
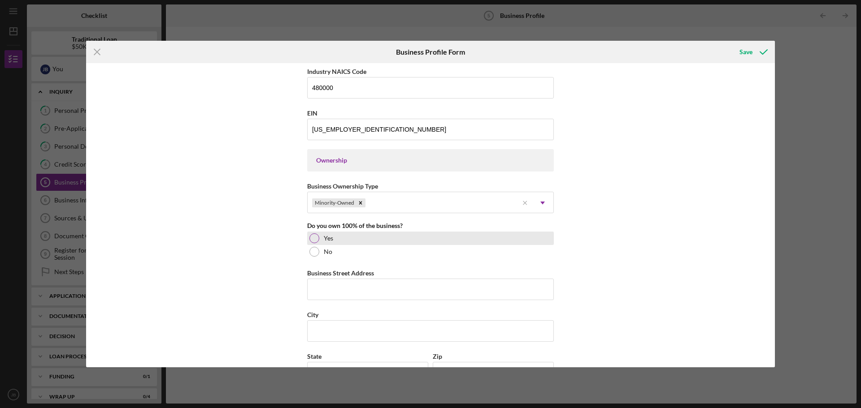
click at [312, 240] on div at bounding box center [314, 239] width 10 height 10
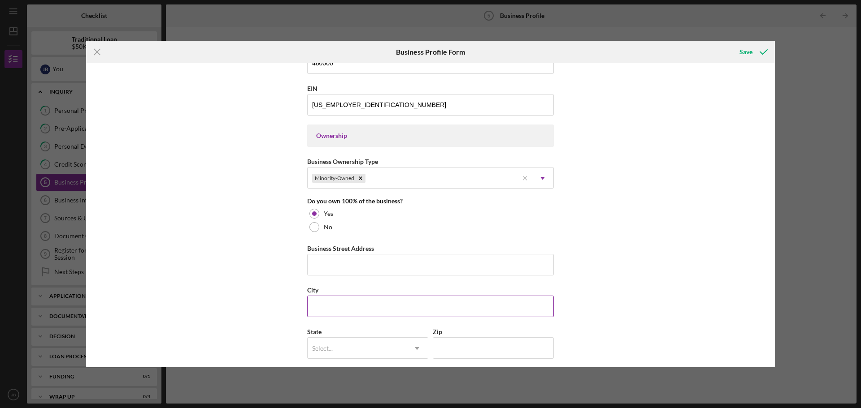
scroll to position [422, 0]
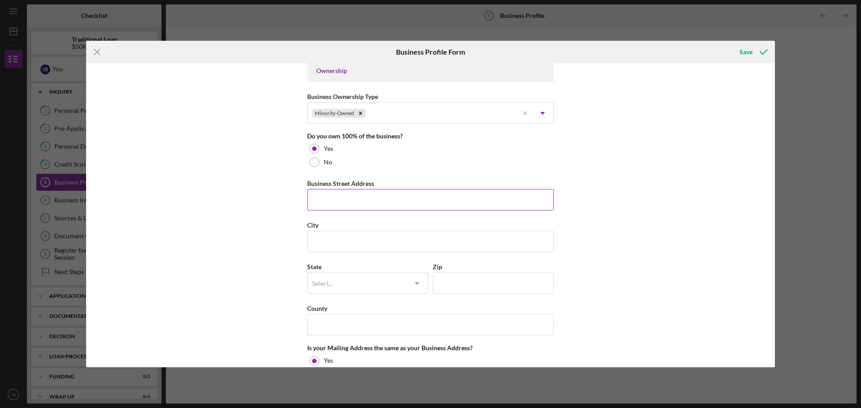
click at [321, 198] on input "Business Street Address" at bounding box center [430, 200] width 247 height 22
type input "[STREET_ADDRESS]"
click at [358, 240] on input "City" at bounding box center [430, 242] width 247 height 22
type input "[GEOGRAPHIC_DATA]"
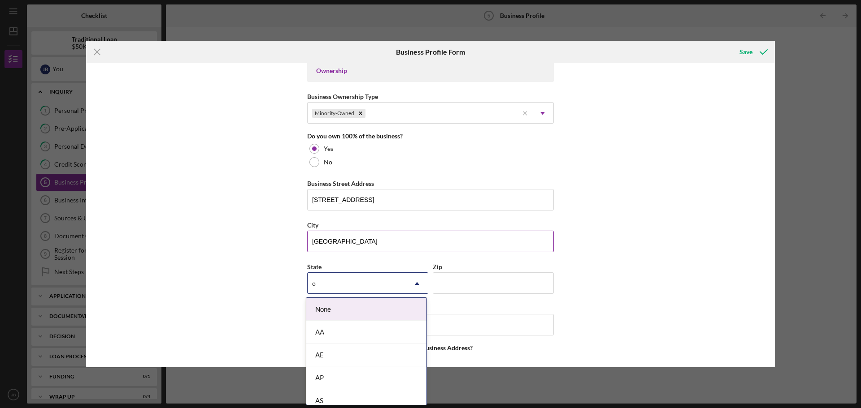
type input "oh"
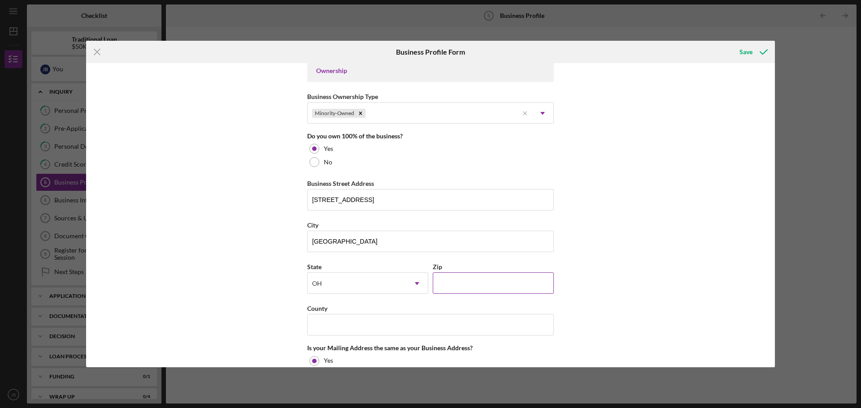
click at [485, 283] on input "Zip" at bounding box center [493, 284] width 121 height 22
type input "43068"
type input "Franklin"
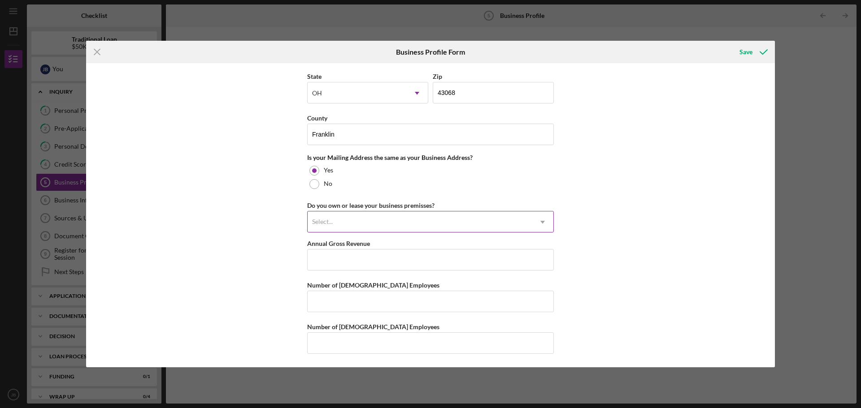
click at [542, 224] on icon "Icon/Dropdown Arrow" at bounding box center [543, 223] width 22 height 22
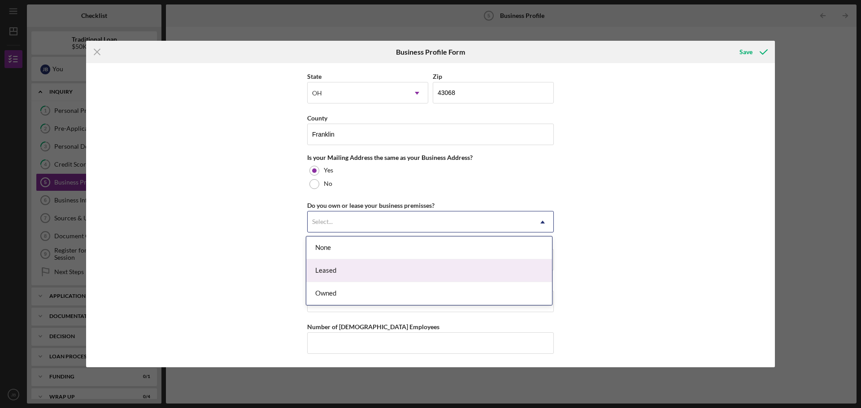
click at [471, 271] on div "Leased" at bounding box center [429, 271] width 246 height 23
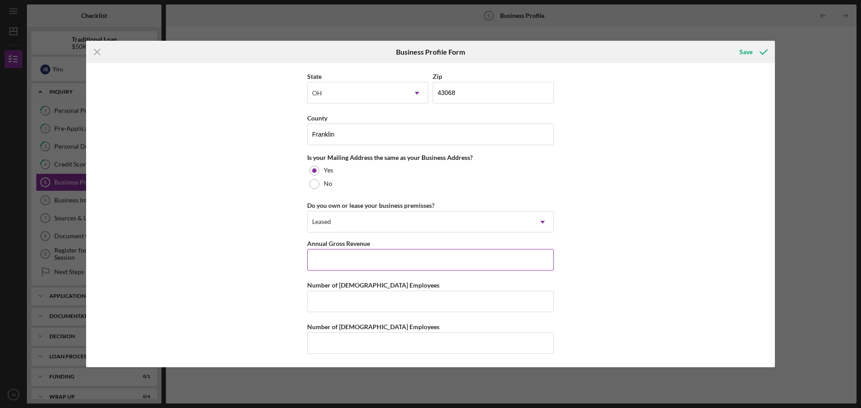
click at [470, 270] on input "Annual Gross Revenue" at bounding box center [430, 260] width 247 height 22
type input "$32,000"
click at [374, 309] on input "Number of [DEMOGRAPHIC_DATA] Employees" at bounding box center [430, 302] width 247 height 22
type input "1"
click at [368, 343] on input "Number of [DEMOGRAPHIC_DATA] Employees" at bounding box center [430, 344] width 247 height 22
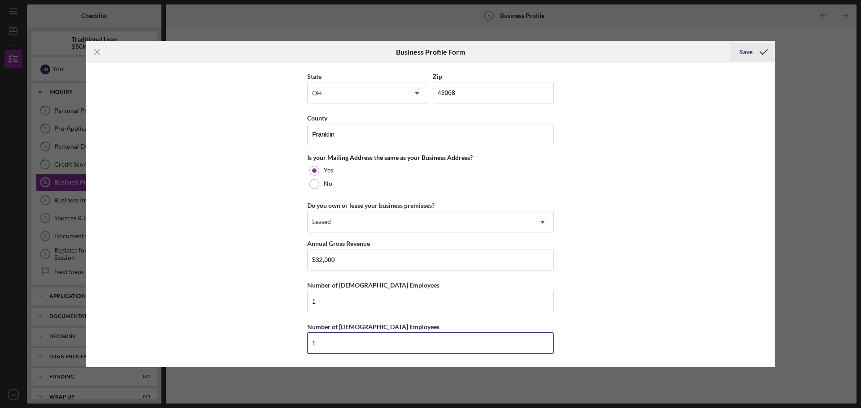
type input "1"
click at [748, 52] on div "Save" at bounding box center [745, 52] width 13 height 18
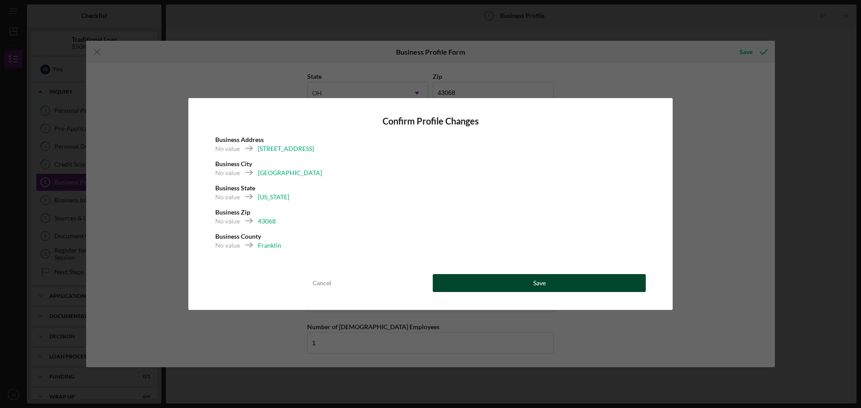
click at [537, 279] on div "Save" at bounding box center [539, 283] width 13 height 18
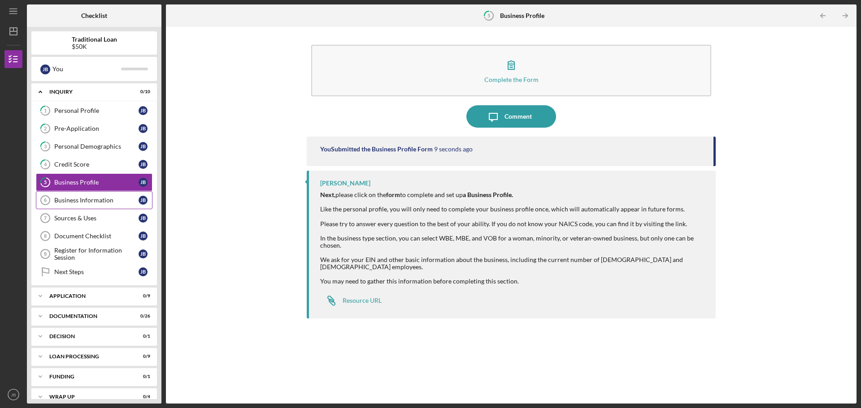
click at [91, 200] on div "Business Information" at bounding box center [96, 200] width 84 height 7
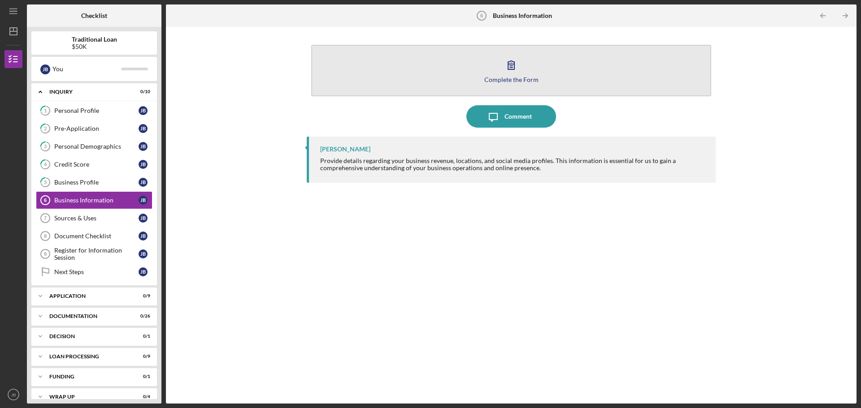
click at [501, 76] on div "Complete the Form" at bounding box center [511, 79] width 54 height 7
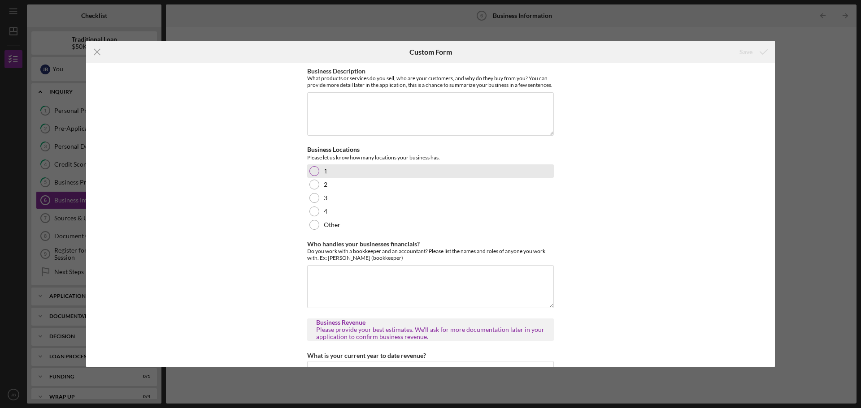
click at [314, 176] on div at bounding box center [314, 171] width 10 height 10
click at [325, 282] on textarea "Who handles your businesses financials?" at bounding box center [430, 286] width 247 height 43
type textarea "L"
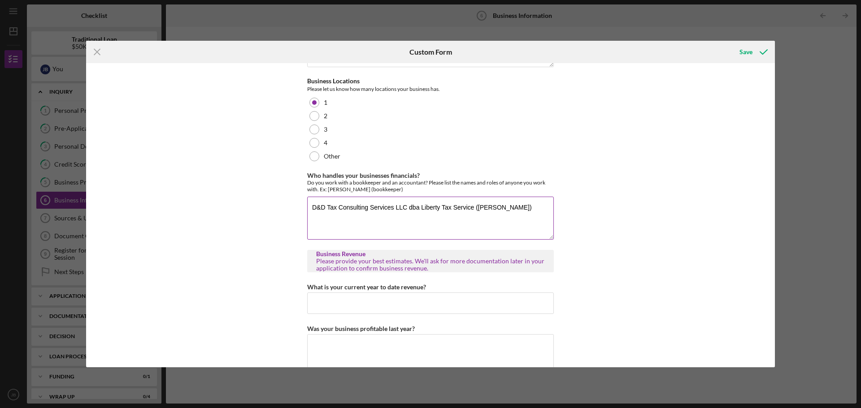
scroll to position [90, 0]
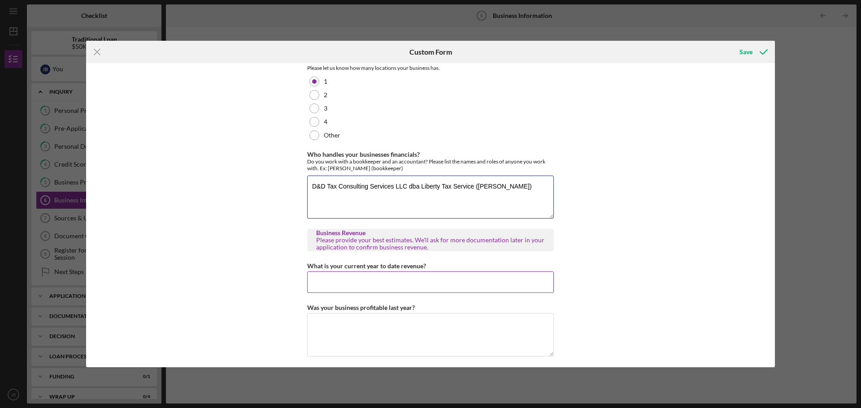
type textarea "D&D Tax Consulting Services LLC dba Liberty Tax Service ([PERSON_NAME])"
click at [366, 290] on input "What is your current year to date revenue?" at bounding box center [430, 283] width 247 height 22
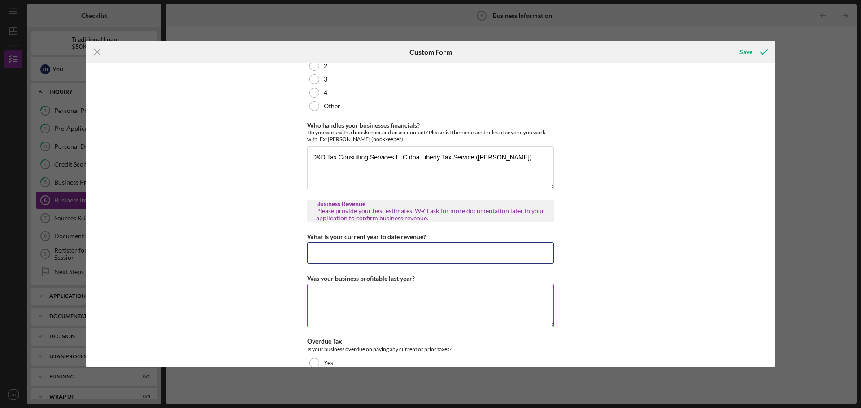
scroll to position [134, 0]
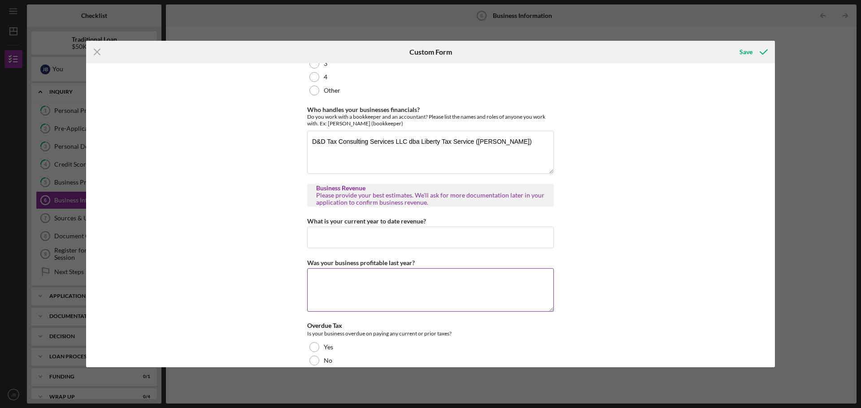
click at [329, 298] on textarea "Was your business profitable last year?" at bounding box center [430, 289] width 247 height 43
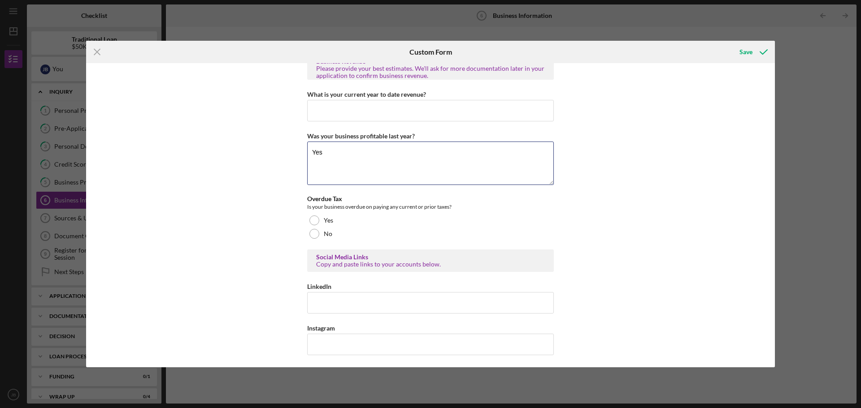
scroll to position [269, 0]
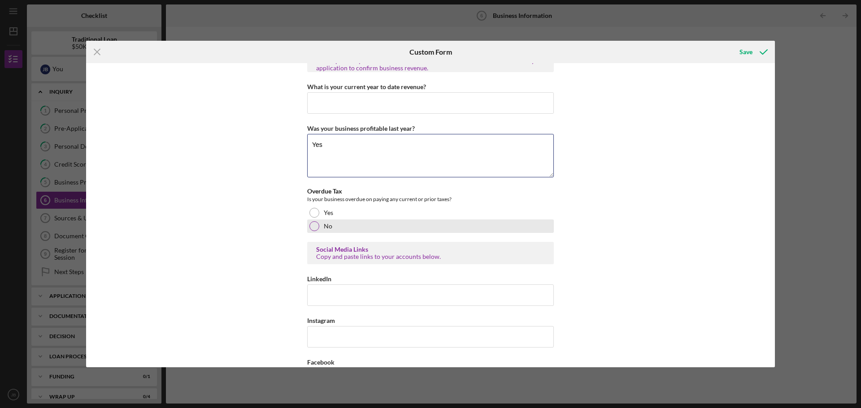
type textarea "Yes"
click at [316, 231] on div at bounding box center [314, 226] width 10 height 10
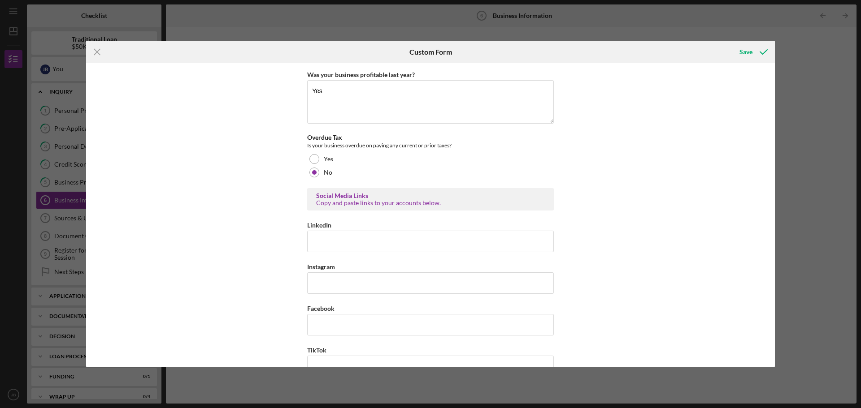
scroll to position [353, 0]
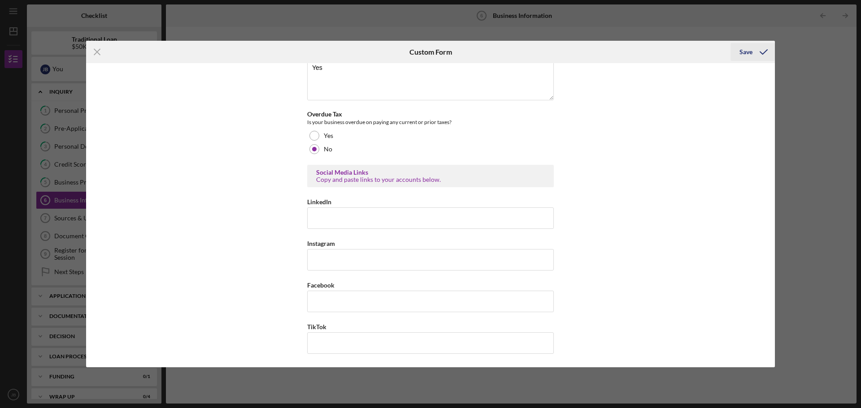
click at [745, 55] on div "Save" at bounding box center [745, 52] width 13 height 18
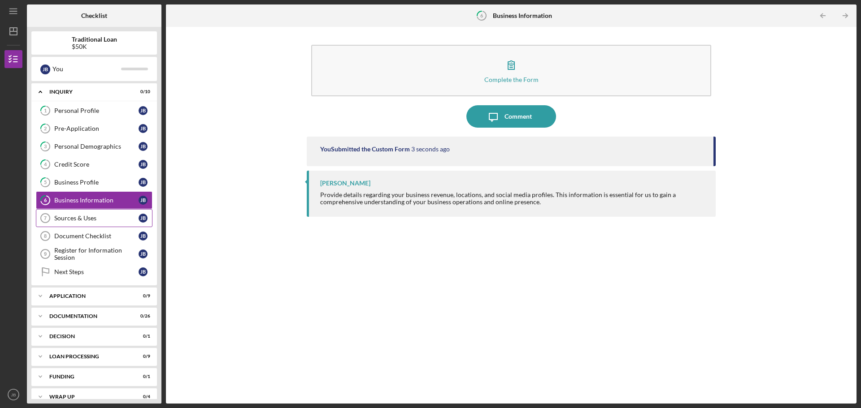
click at [94, 218] on div "Sources & Uses" at bounding box center [96, 218] width 84 height 7
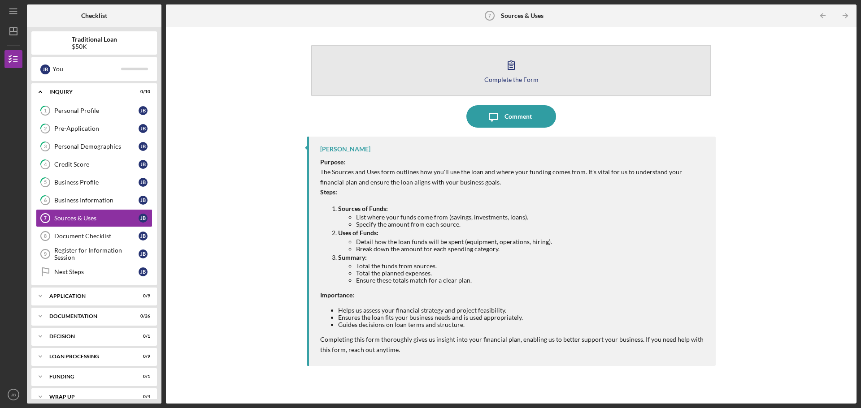
click at [510, 80] on div "Complete the Form" at bounding box center [511, 79] width 54 height 7
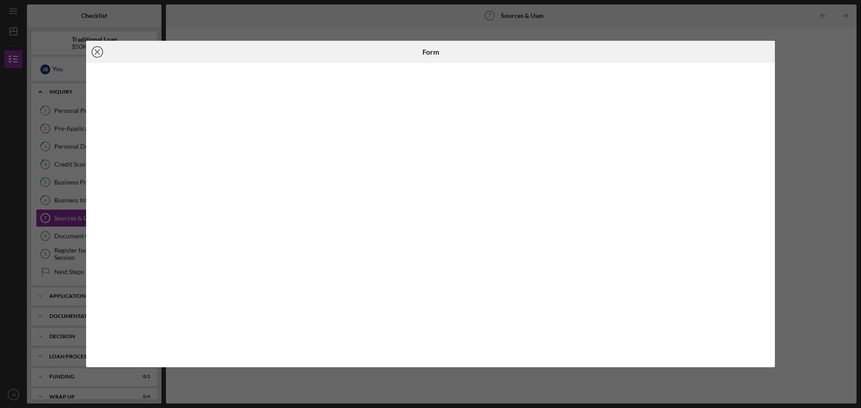
click at [96, 50] on line at bounding box center [97, 52] width 4 height 4
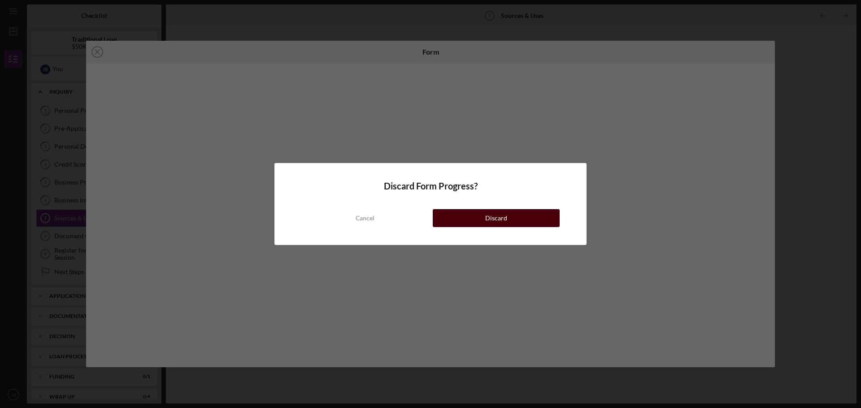
click at [494, 218] on div "Discard" at bounding box center [496, 218] width 22 height 18
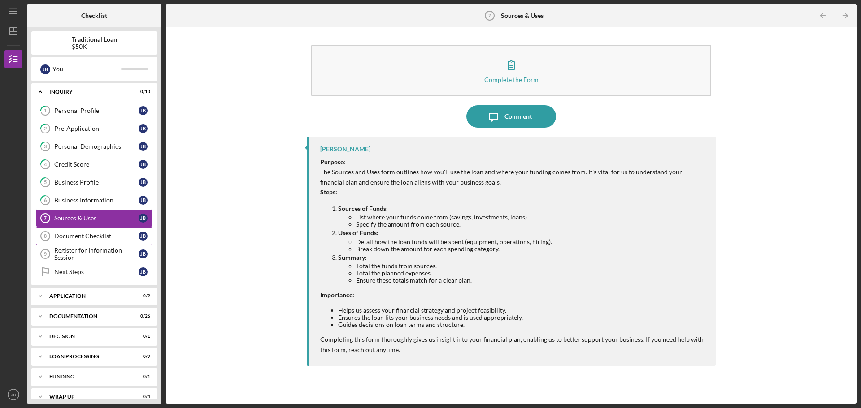
click at [95, 236] on div "Document Checklist" at bounding box center [96, 236] width 84 height 7
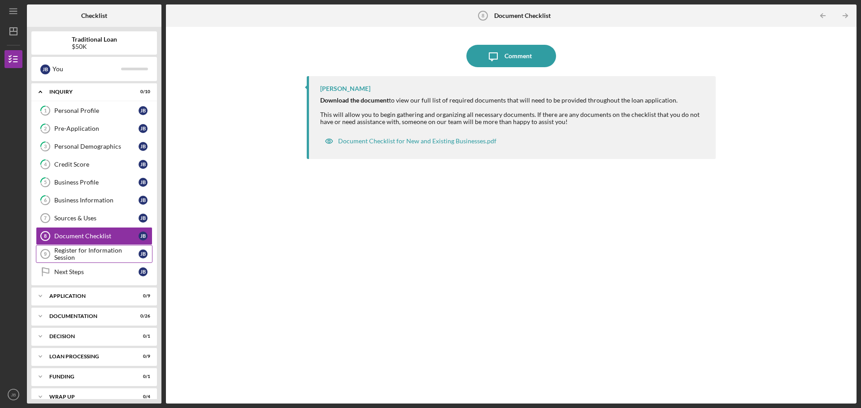
scroll to position [12, 0]
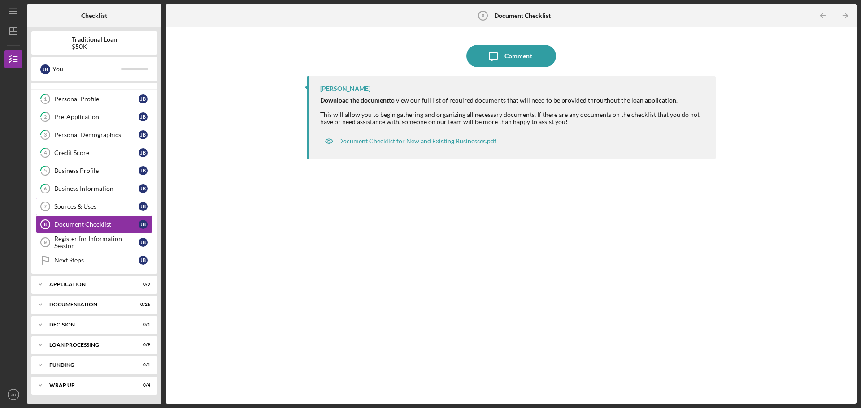
click at [81, 206] on div "Sources & Uses" at bounding box center [96, 206] width 84 height 7
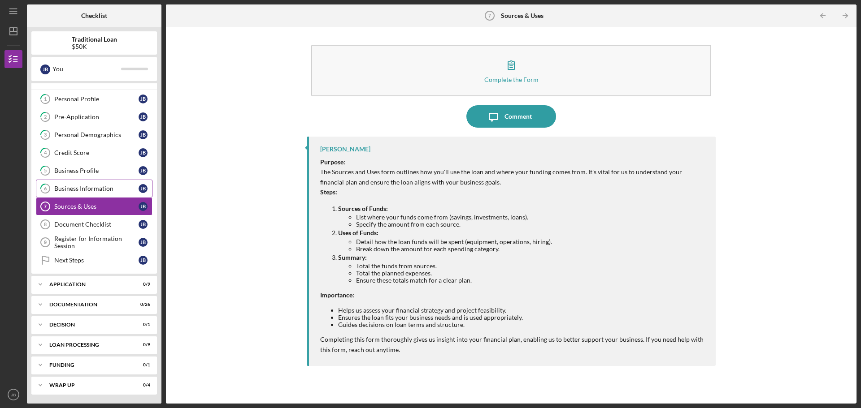
click at [89, 189] on div "Business Information" at bounding box center [96, 188] width 84 height 7
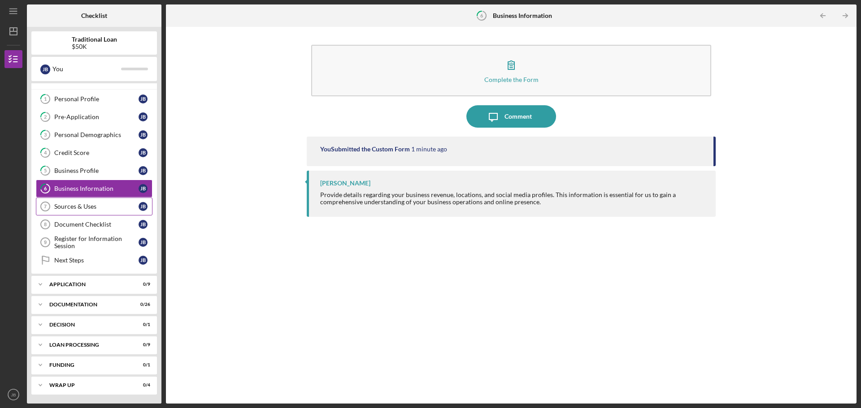
click at [86, 207] on div "Sources & Uses" at bounding box center [96, 206] width 84 height 7
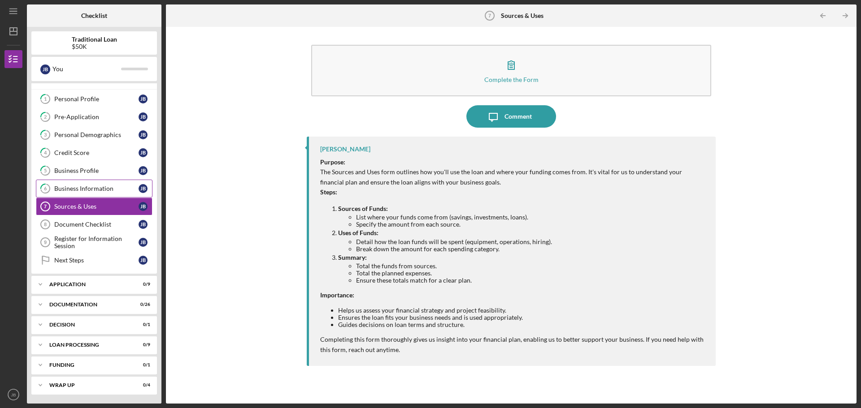
click at [67, 184] on link "6 Business Information [PERSON_NAME]" at bounding box center [94, 189] width 117 height 18
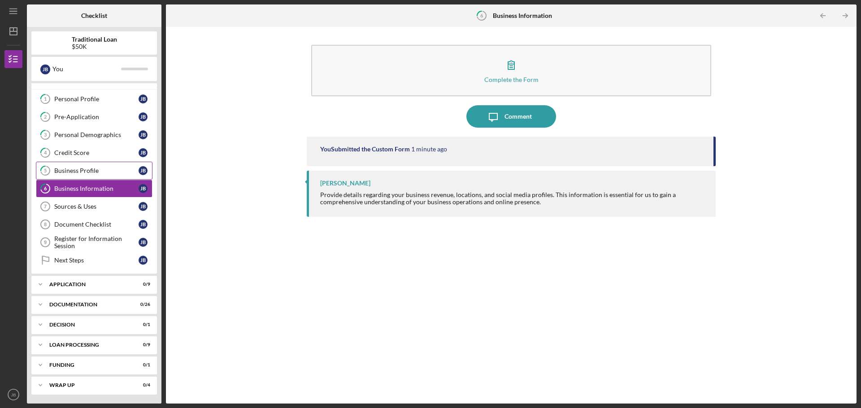
click at [75, 172] on div "Business Profile" at bounding box center [96, 170] width 84 height 7
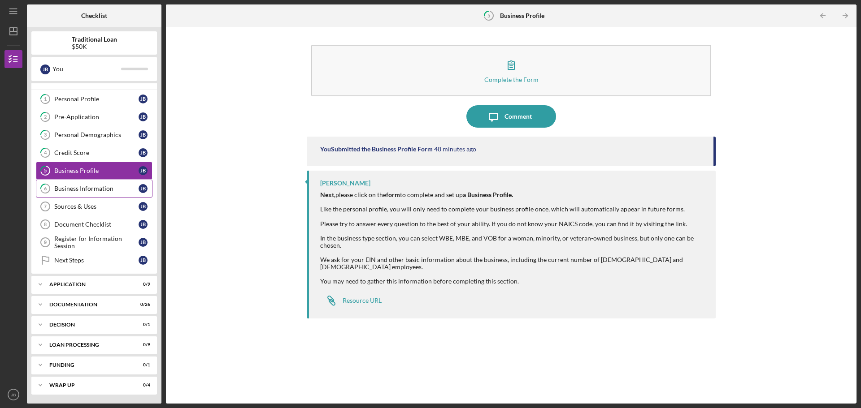
click at [80, 190] on div "Business Information" at bounding box center [96, 188] width 84 height 7
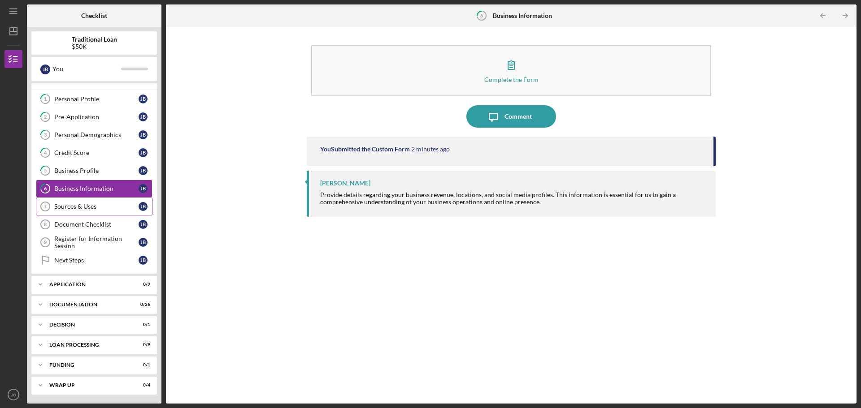
click at [83, 206] on div "Sources & Uses" at bounding box center [96, 206] width 84 height 7
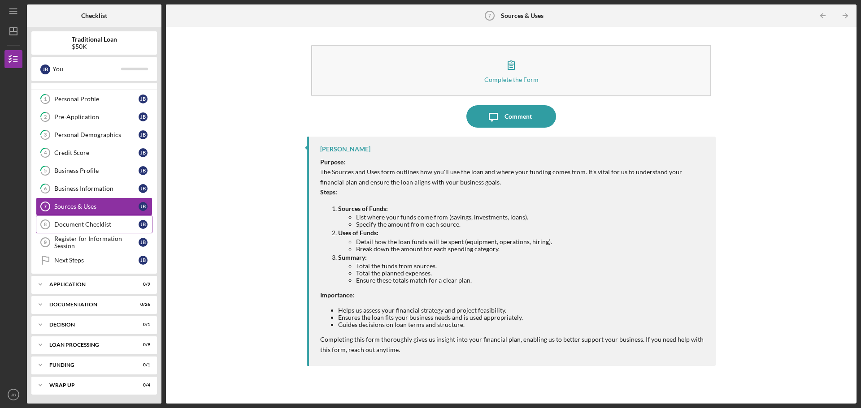
click at [85, 223] on div "Document Checklist" at bounding box center [96, 224] width 84 height 7
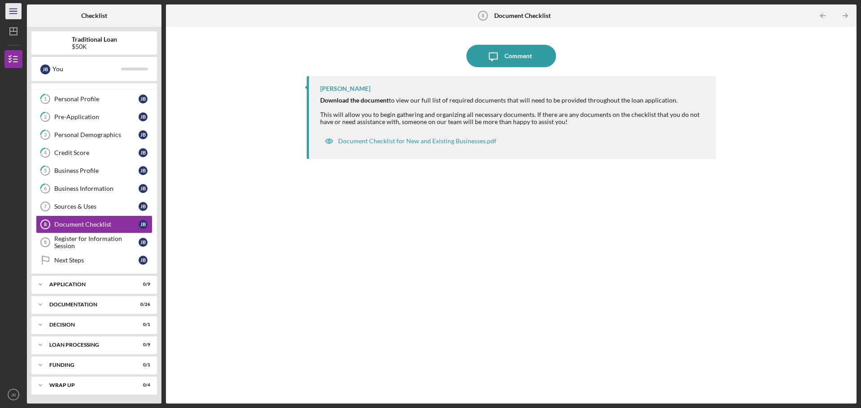
click at [17, 11] on icon "Icon/Menu" at bounding box center [14, 11] width 20 height 20
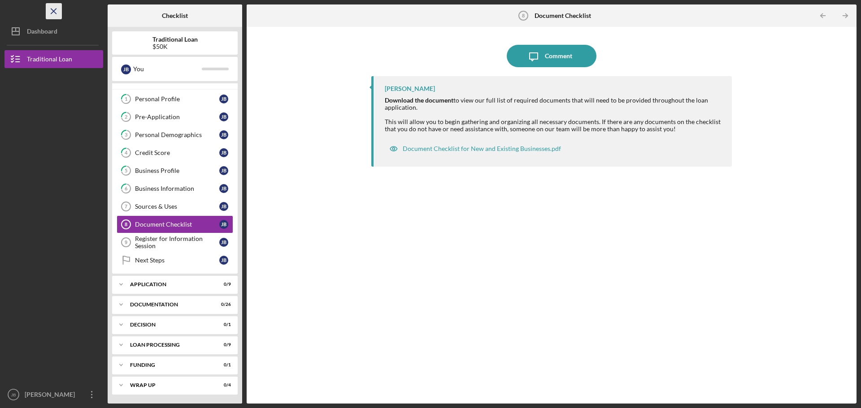
click at [48, 13] on icon "Icon/Menu Close" at bounding box center [54, 11] width 20 height 20
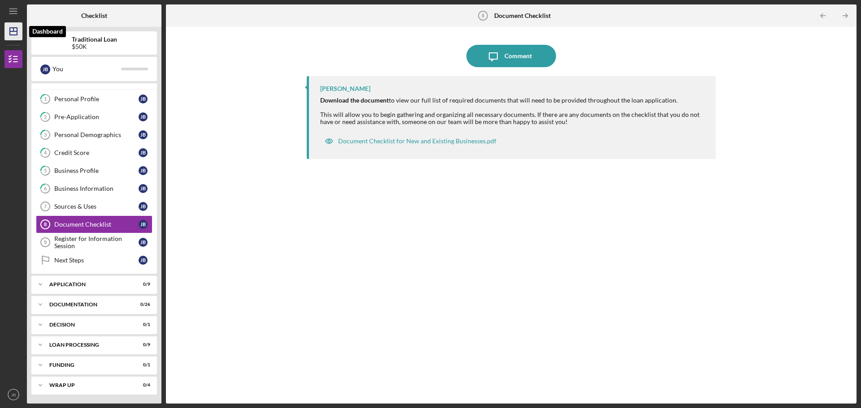
click at [18, 28] on icon "Icon/Dashboard" at bounding box center [13, 31] width 22 height 22
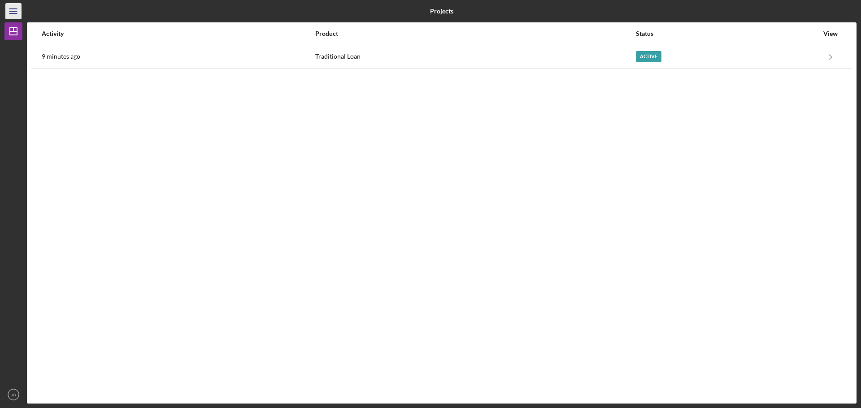
click at [17, 9] on icon "Icon/Menu" at bounding box center [14, 11] width 20 height 20
